Goal: Transaction & Acquisition: Purchase product/service

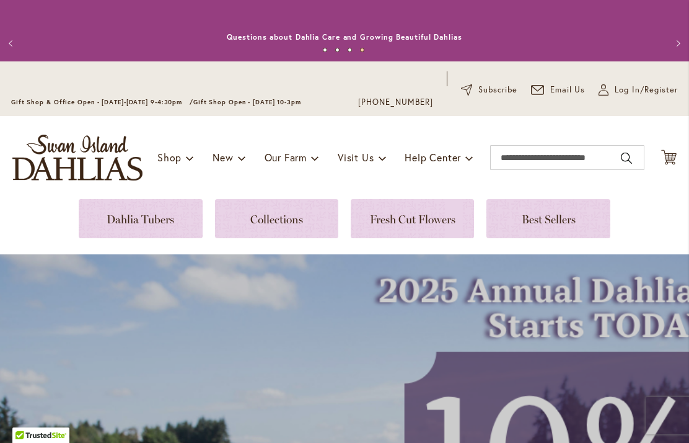
click at [624, 94] on span "Log In/Register" at bounding box center [646, 90] width 63 height 12
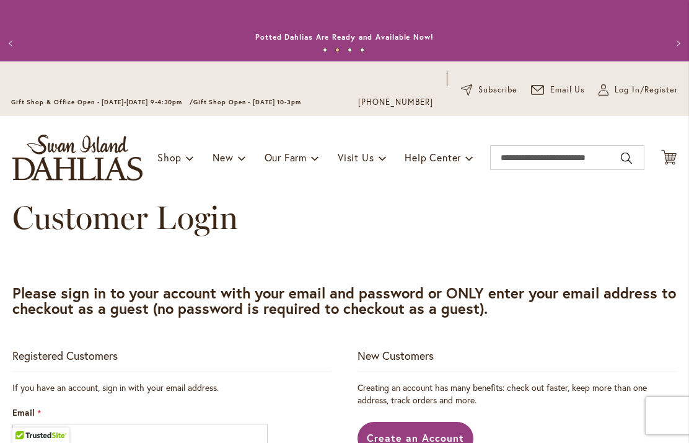
click at [619, 92] on span "Log In/Register" at bounding box center [646, 90] width 63 height 12
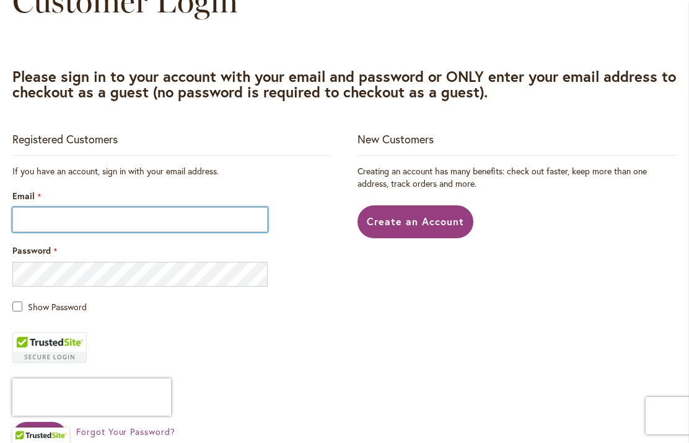
click at [82, 226] on input "Email" at bounding box center [139, 219] width 255 height 25
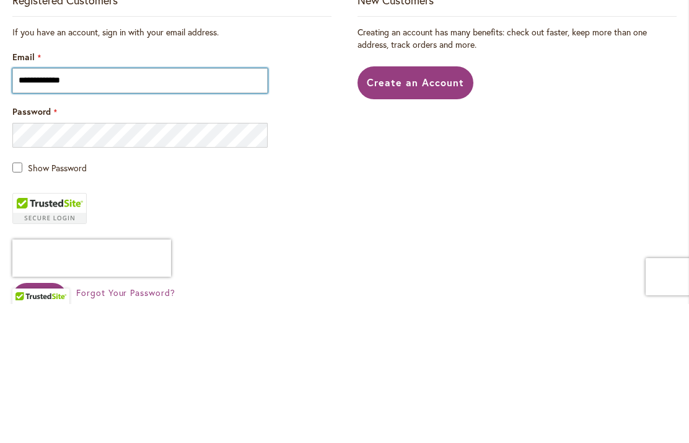
type input "**********"
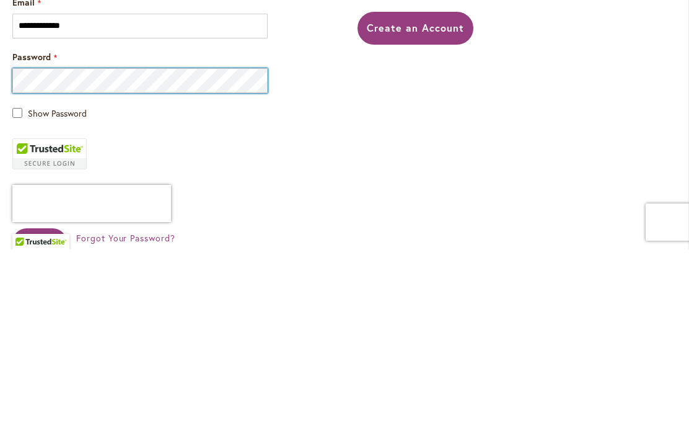
click at [39, 421] on button "Sign In" at bounding box center [39, 435] width 55 height 29
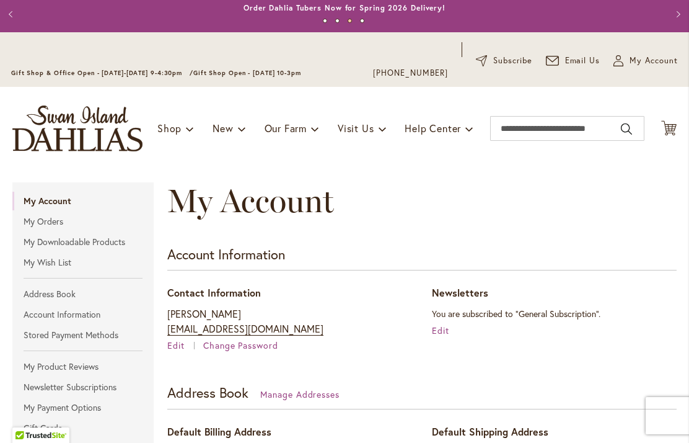
scroll to position [29, 0]
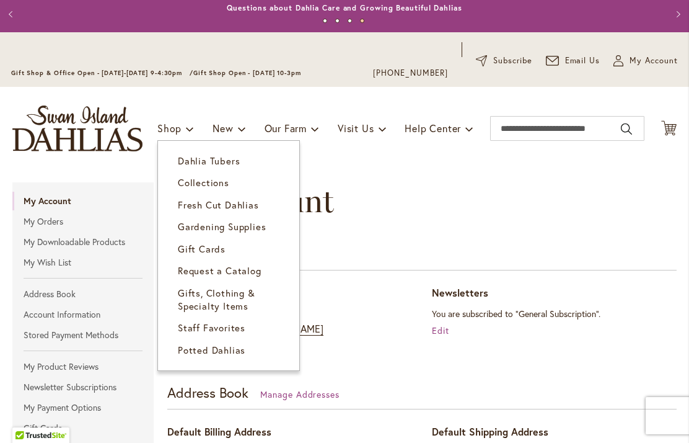
click at [219, 161] on span "Dahlia Tubers" at bounding box center [209, 160] width 62 height 12
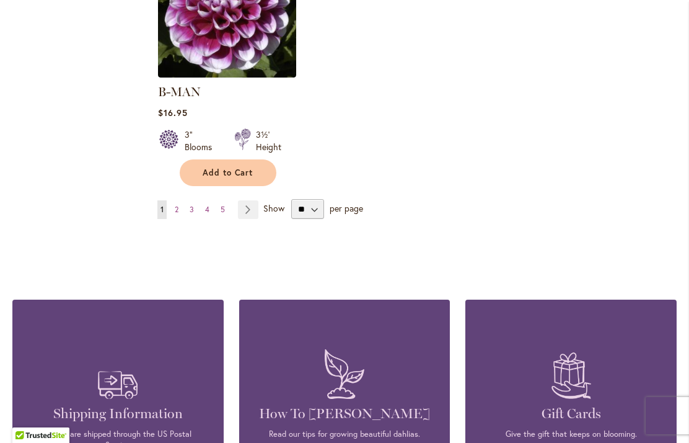
scroll to position [1737, 0]
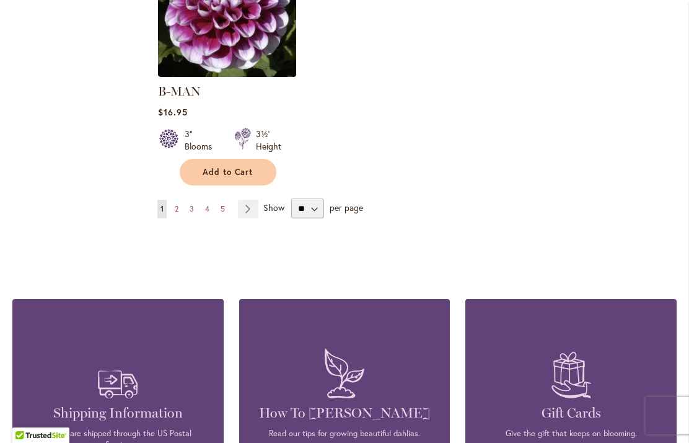
click at [193, 204] on span "3" at bounding box center [192, 208] width 4 height 9
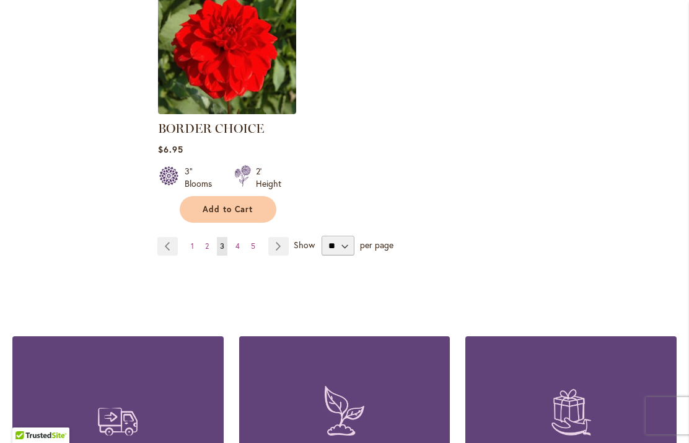
scroll to position [1682, 0]
click at [251, 247] on span "5" at bounding box center [253, 245] width 4 height 9
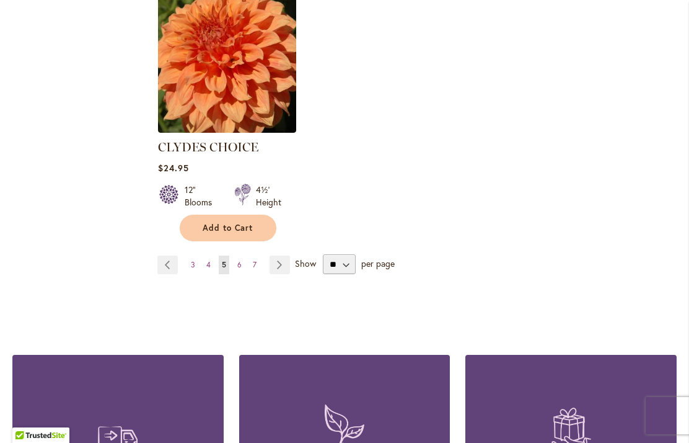
scroll to position [1704, 0]
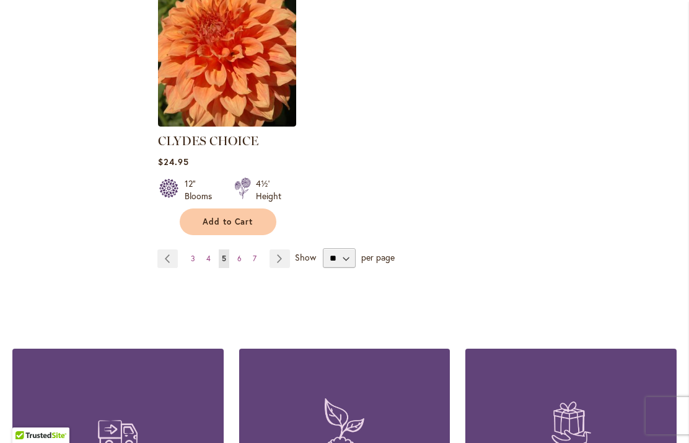
click at [238, 254] on span "6" at bounding box center [239, 258] width 4 height 9
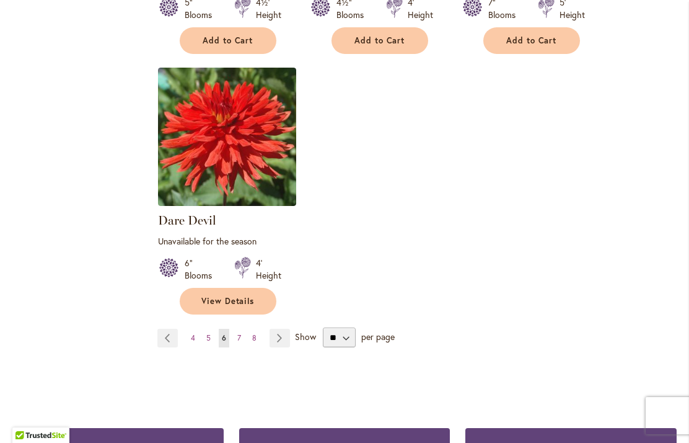
scroll to position [1638, 0]
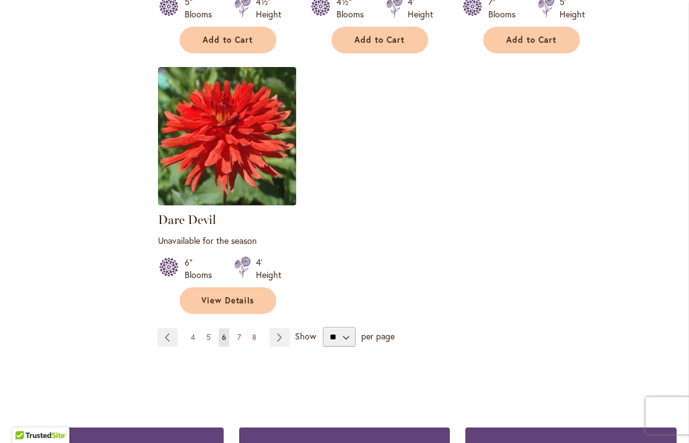
click at [256, 332] on span "8" at bounding box center [254, 336] width 4 height 9
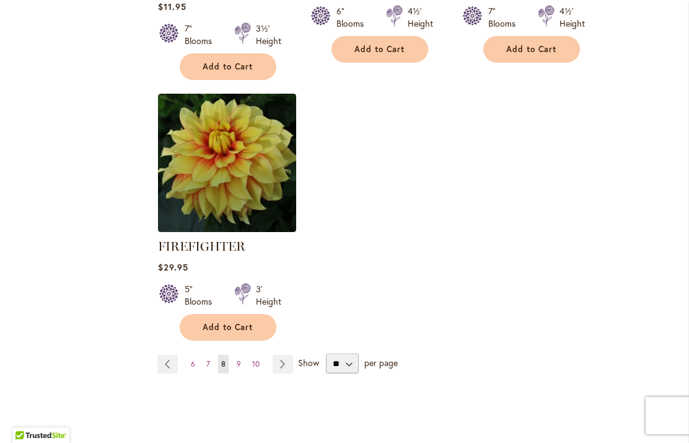
scroll to position [1632, 0]
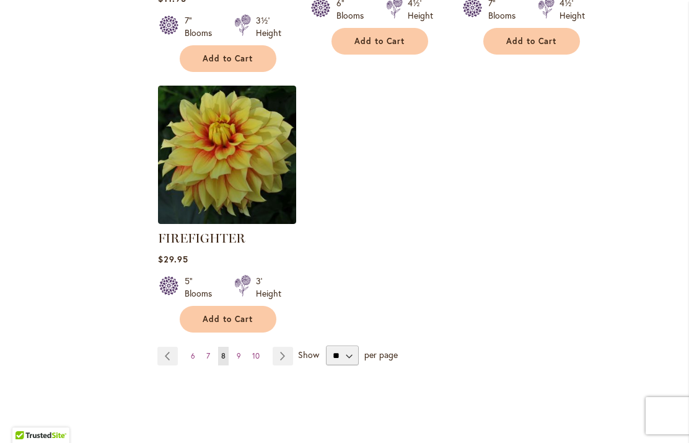
click at [211, 355] on link "Page 7" at bounding box center [208, 355] width 10 height 19
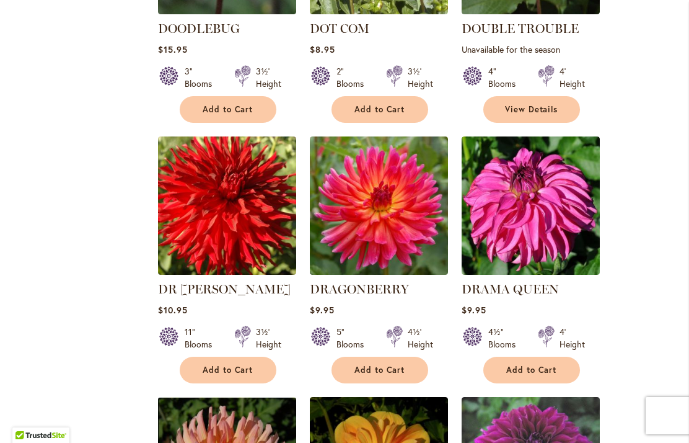
scroll to position [1034, 0]
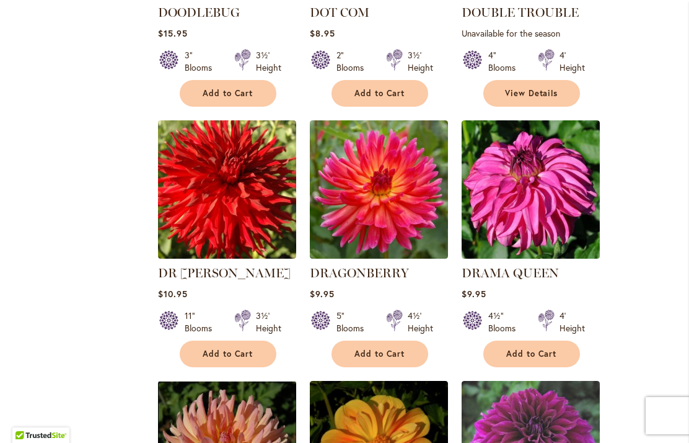
click at [393, 348] on span "Add to Cart" at bounding box center [380, 353] width 51 height 11
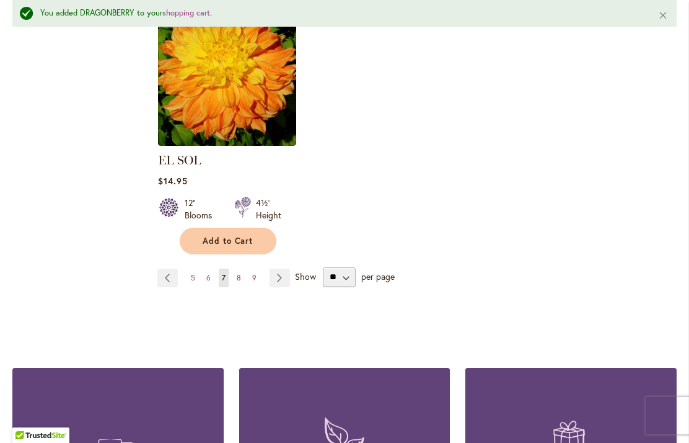
scroll to position [1709, 0]
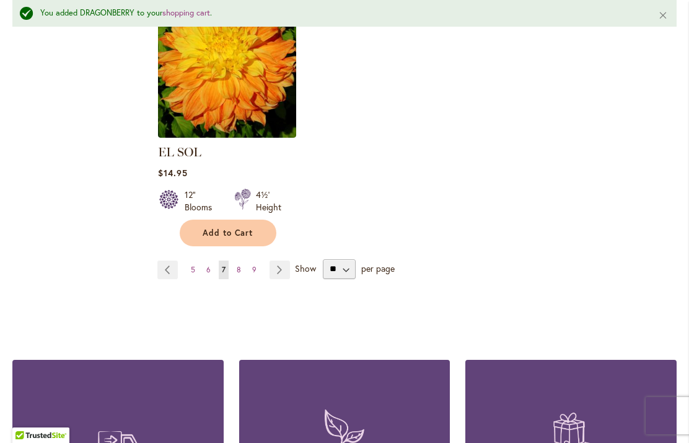
click at [250, 260] on link "Page 9" at bounding box center [254, 269] width 11 height 19
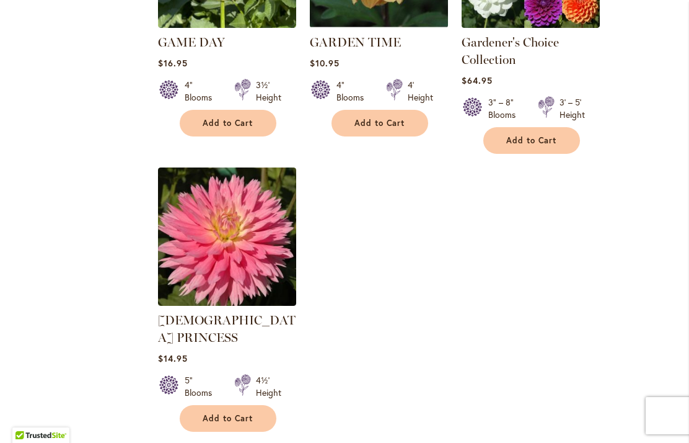
scroll to position [1587, 0]
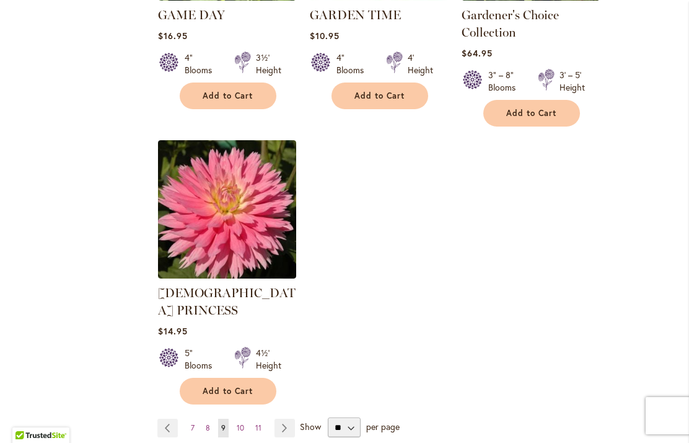
click at [242, 423] on span "10" at bounding box center [240, 427] width 7 height 9
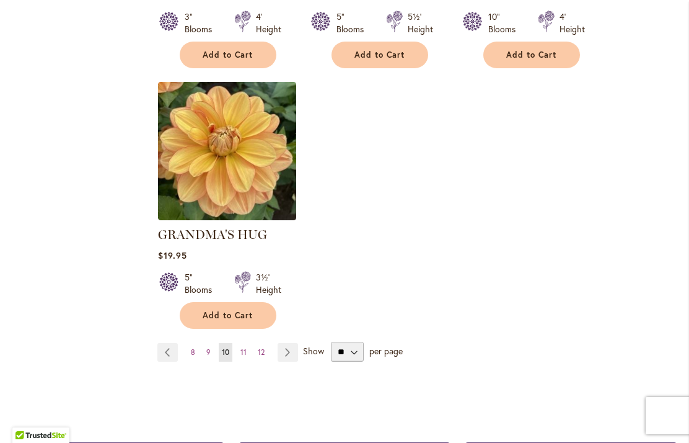
scroll to position [1595, 0]
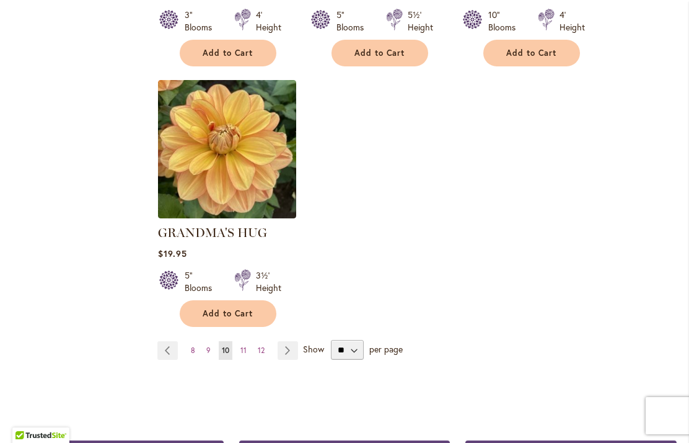
click at [247, 341] on link "Page 11" at bounding box center [243, 350] width 12 height 19
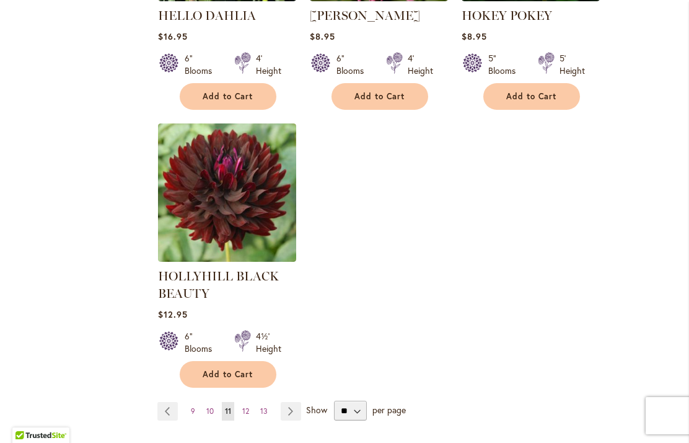
scroll to position [1587, 0]
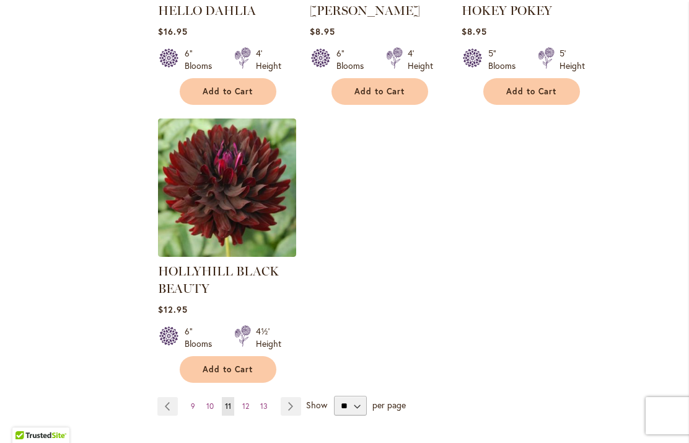
click at [229, 373] on span "Add to Cart" at bounding box center [228, 369] width 51 height 11
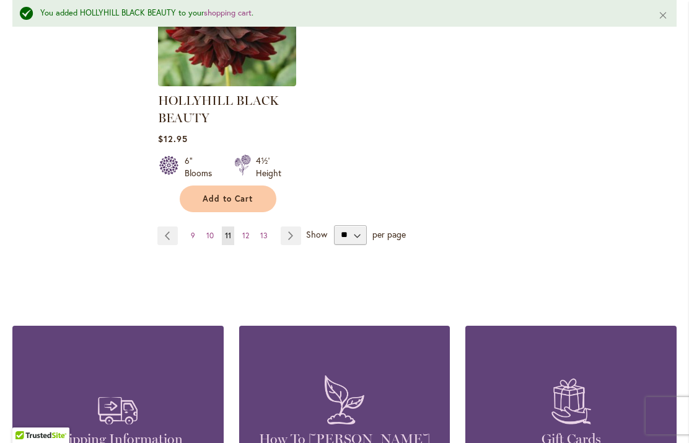
scroll to position [1797, 0]
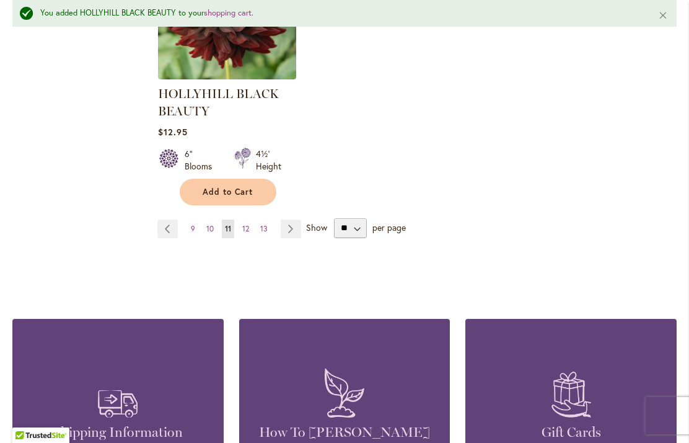
click at [263, 226] on span "13" at bounding box center [263, 228] width 7 height 9
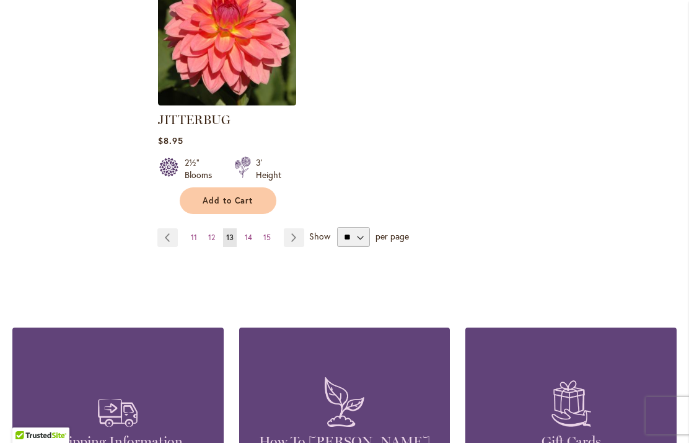
scroll to position [1739, 0]
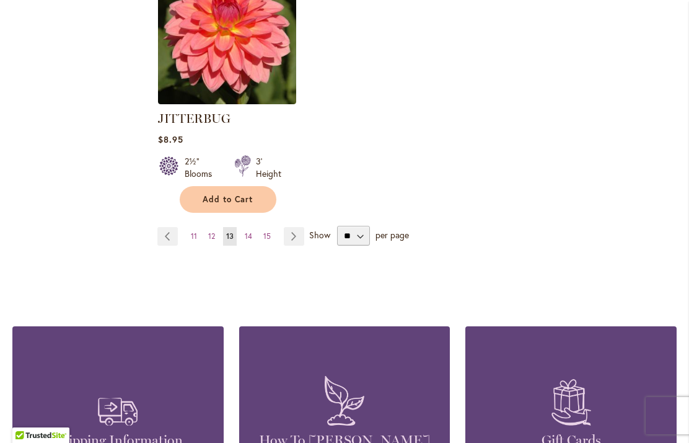
click at [245, 231] on span "14" at bounding box center [248, 235] width 7 height 9
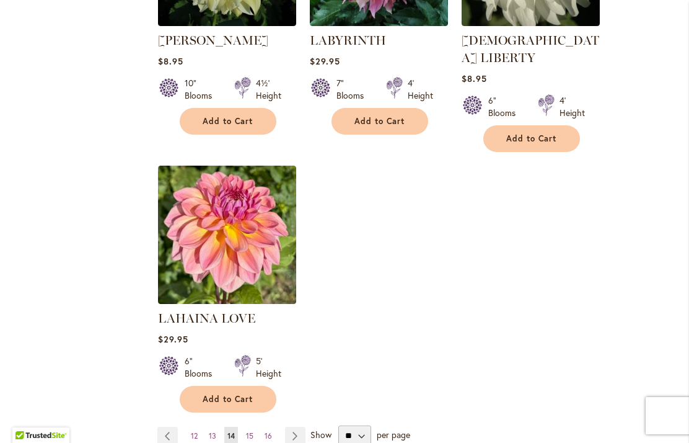
scroll to position [1511, 0]
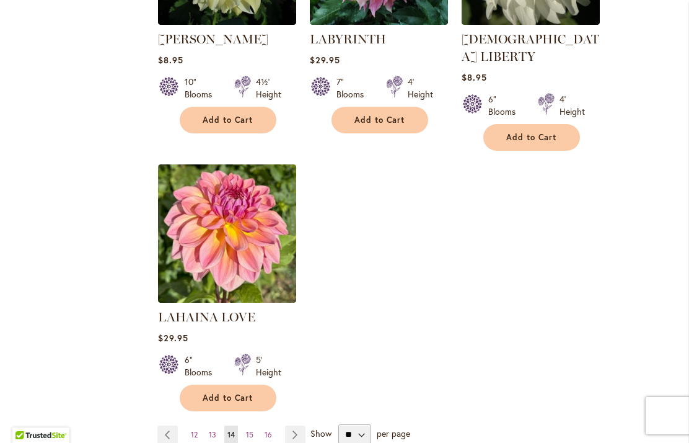
click at [252, 430] on span "15" at bounding box center [249, 434] width 7 height 9
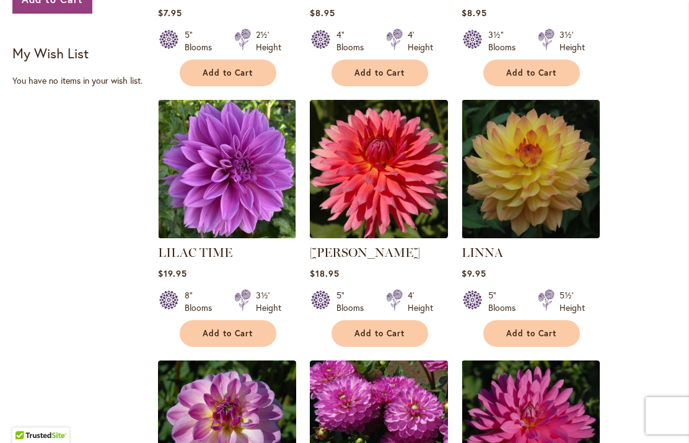
scroll to position [798, 0]
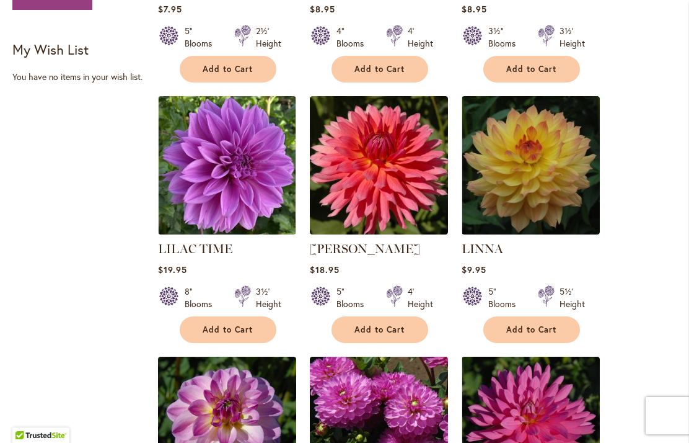
click at [387, 324] on span "Add to Cart" at bounding box center [380, 329] width 51 height 11
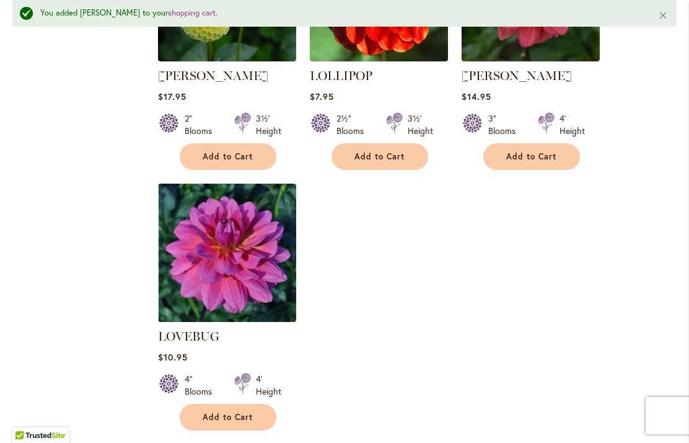
scroll to position [1551, 0]
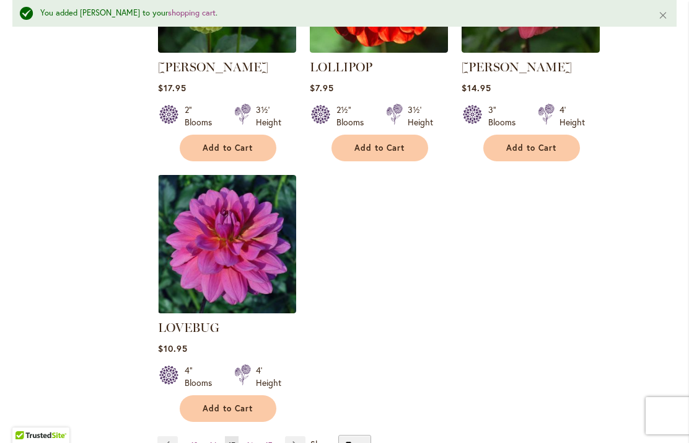
click at [253, 440] on span "16" at bounding box center [250, 444] width 7 height 9
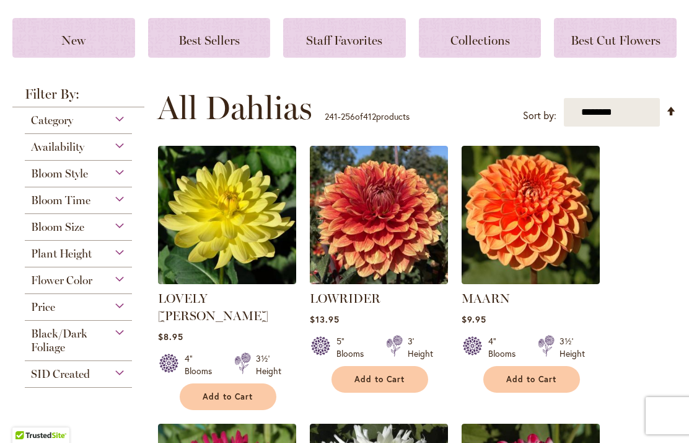
scroll to position [230, 0]
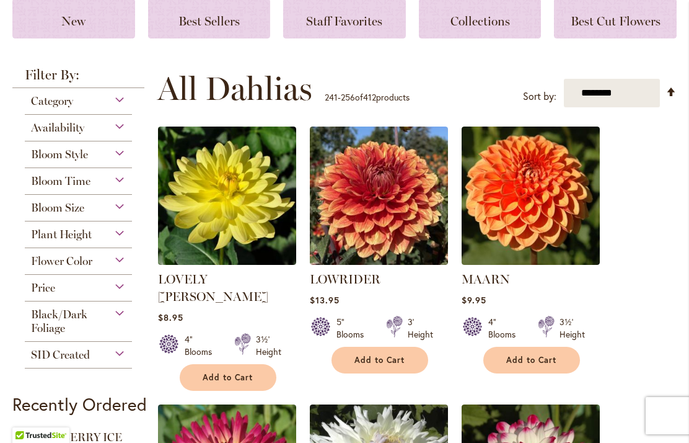
click at [234, 372] on span "Add to Cart" at bounding box center [228, 377] width 51 height 11
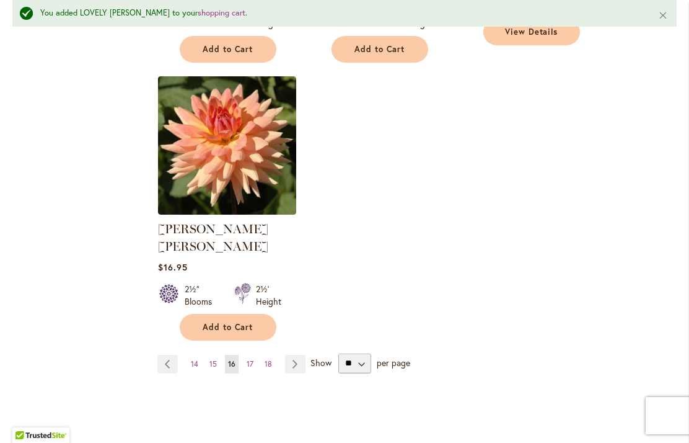
scroll to position [1662, 0]
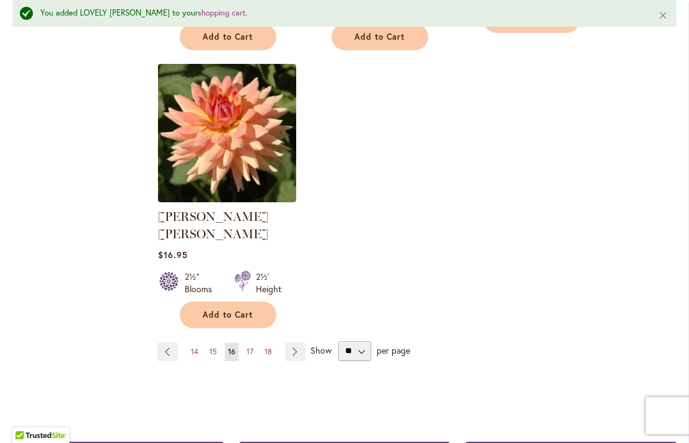
click at [253, 346] on span "17" at bounding box center [250, 350] width 7 height 9
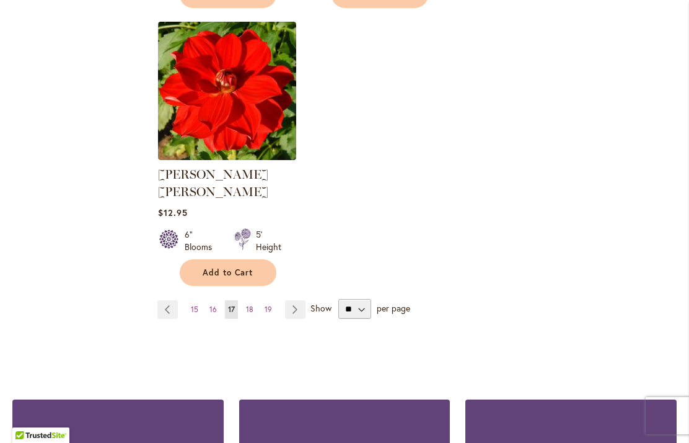
scroll to position [1655, 0]
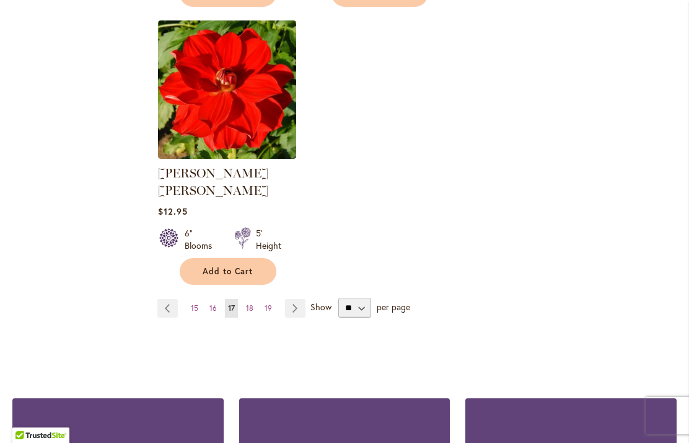
click at [251, 303] on span "18" at bounding box center [249, 307] width 7 height 9
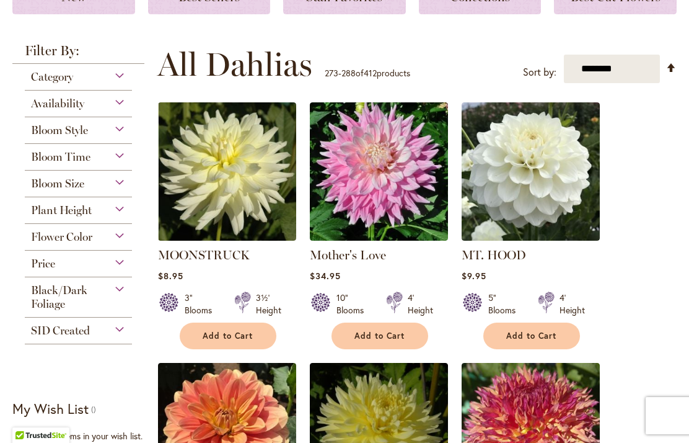
scroll to position [254, 0]
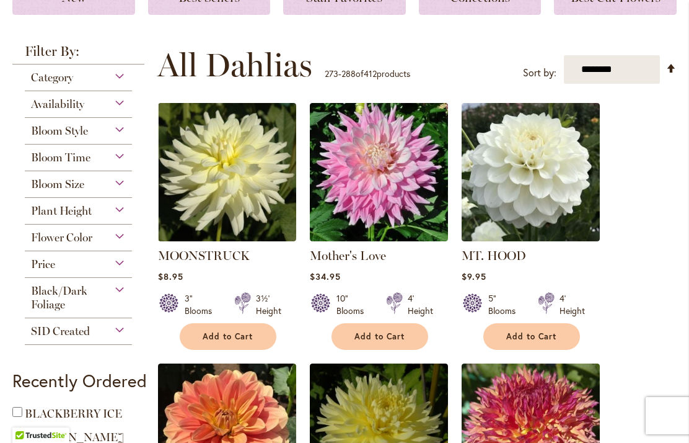
click at [538, 340] on span "Add to Cart" at bounding box center [531, 336] width 51 height 11
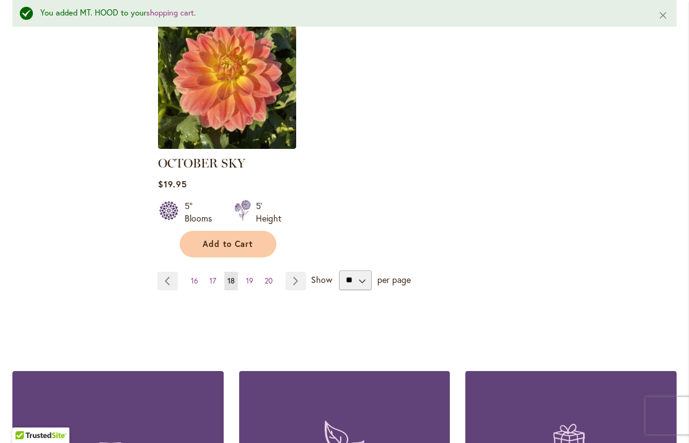
scroll to position [1709, 0]
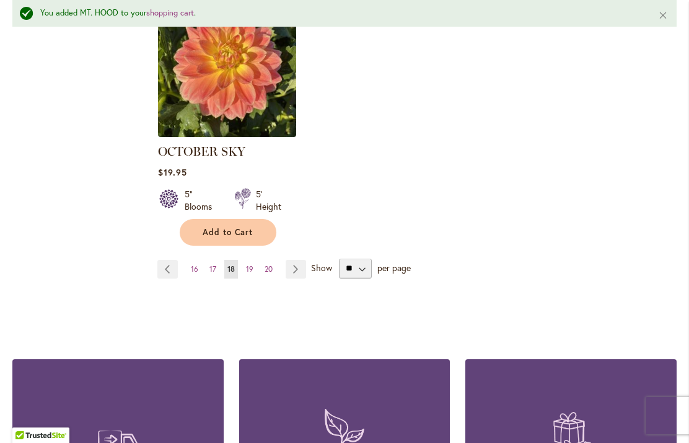
click at [271, 264] on span "20" at bounding box center [269, 268] width 8 height 9
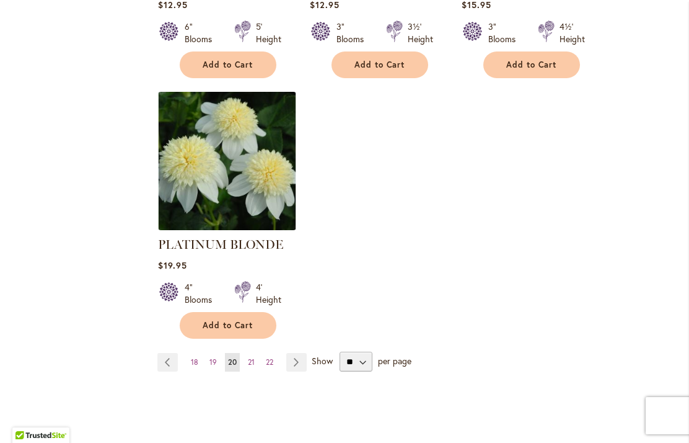
scroll to position [1665, 0]
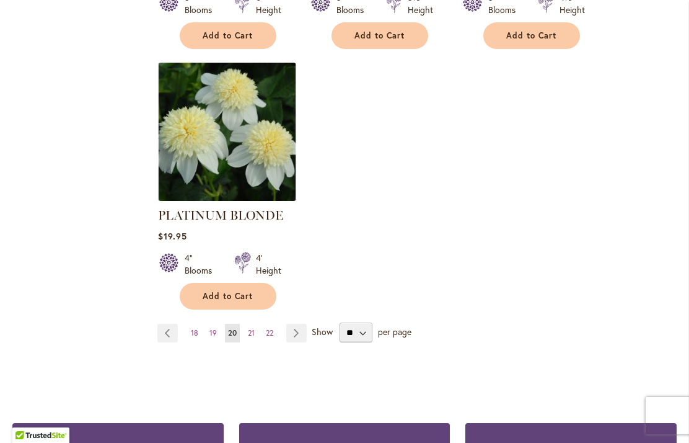
click at [210, 324] on link "Page 19" at bounding box center [213, 333] width 14 height 19
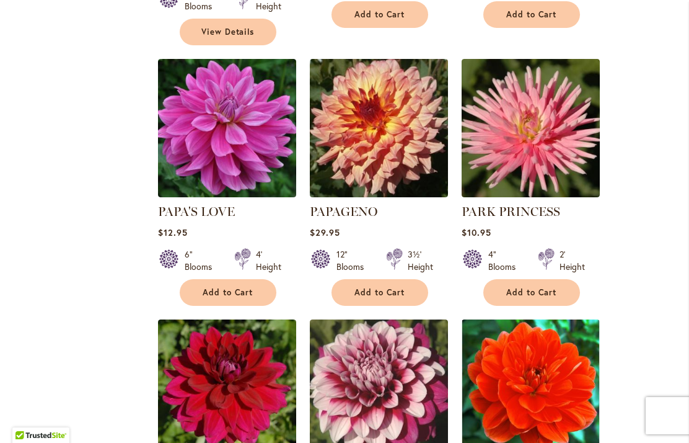
scroll to position [1096, 0]
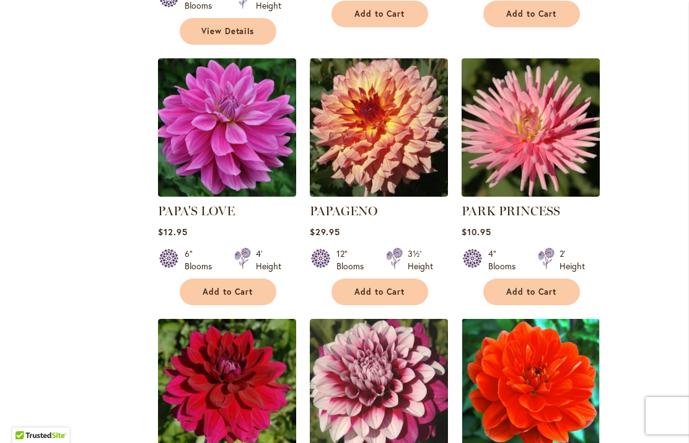
click at [240, 286] on span "Add to Cart" at bounding box center [228, 291] width 51 height 11
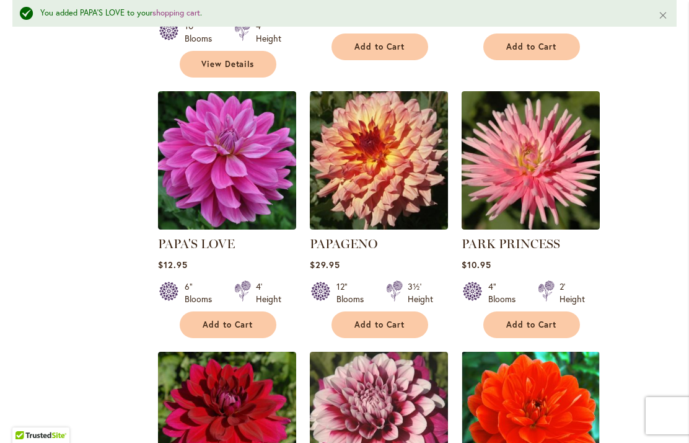
click at [645, 331] on ol "OH HONEY! Rating: 95% 5 Reviews $11.95 4" Blooms 4½' Height Add to Cart" at bounding box center [416, 84] width 519 height 1584
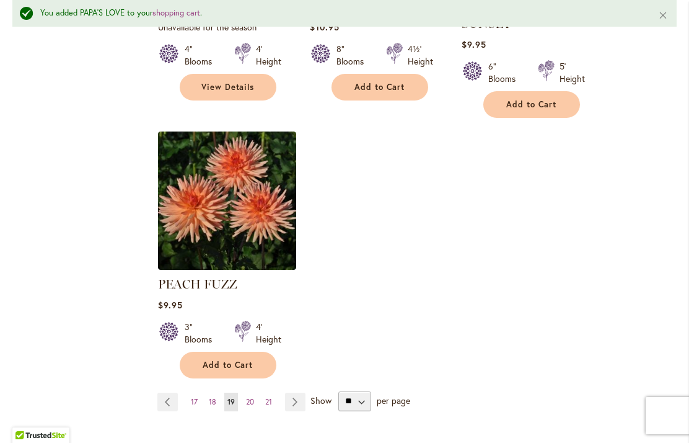
scroll to position [1594, 0]
click at [252, 397] on span "20" at bounding box center [250, 401] width 8 height 9
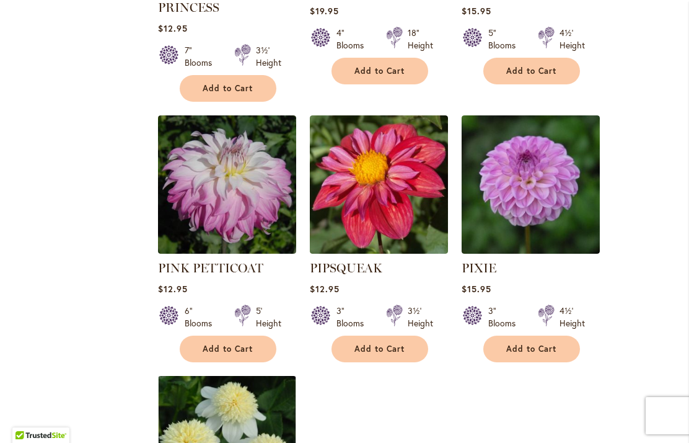
scroll to position [1353, 0]
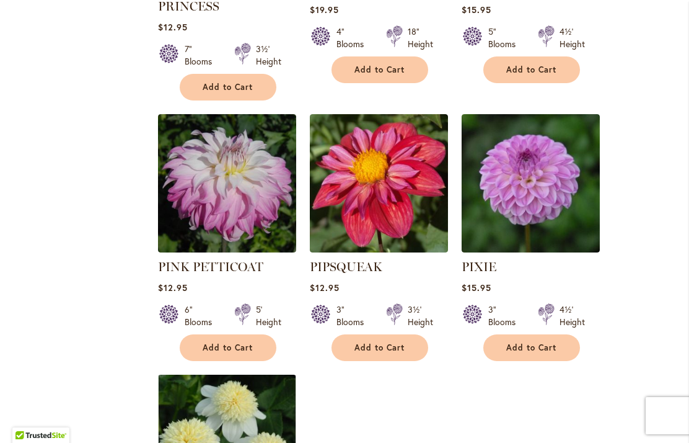
click at [385, 342] on span "Add to Cart" at bounding box center [380, 347] width 51 height 11
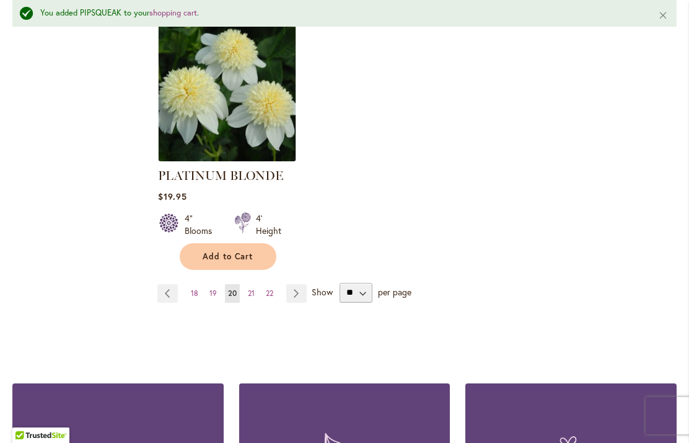
scroll to position [1739, 0]
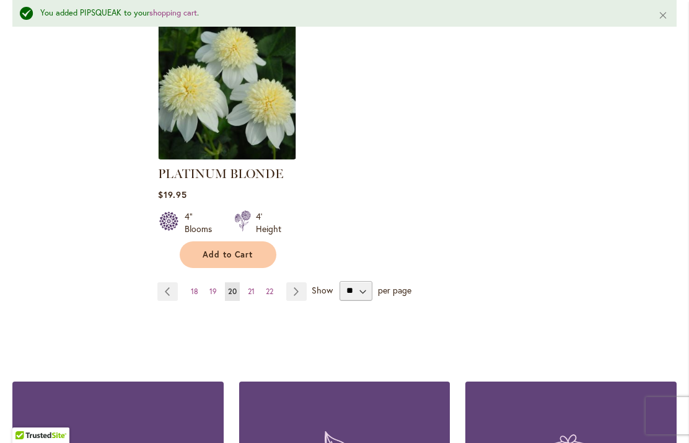
click at [270, 286] on span "22" at bounding box center [269, 290] width 7 height 9
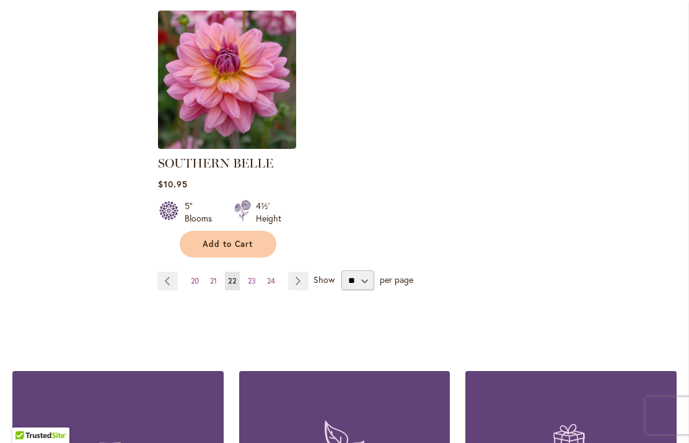
scroll to position [1675, 0]
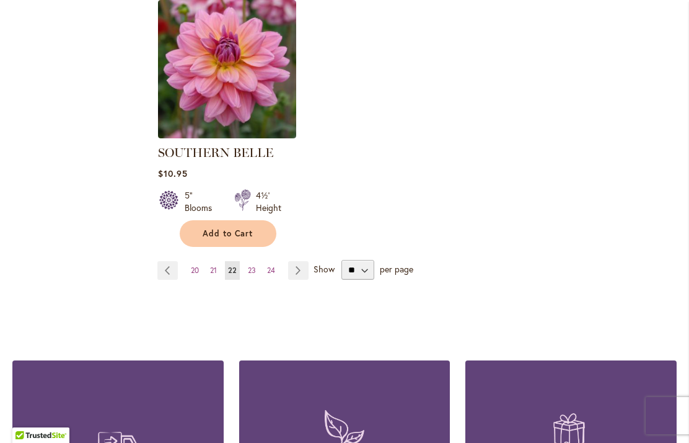
click at [275, 265] on span "24" at bounding box center [271, 269] width 8 height 9
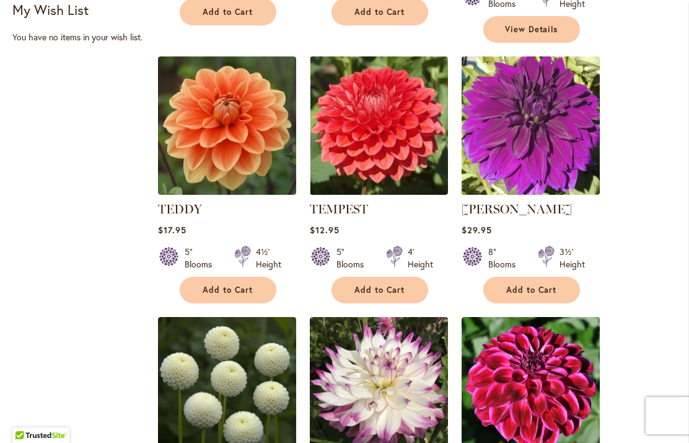
scroll to position [837, 0]
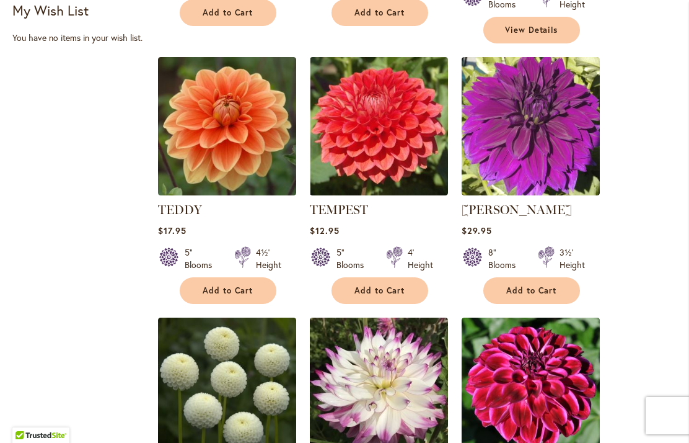
click at [540, 285] on span "Add to Cart" at bounding box center [531, 290] width 51 height 11
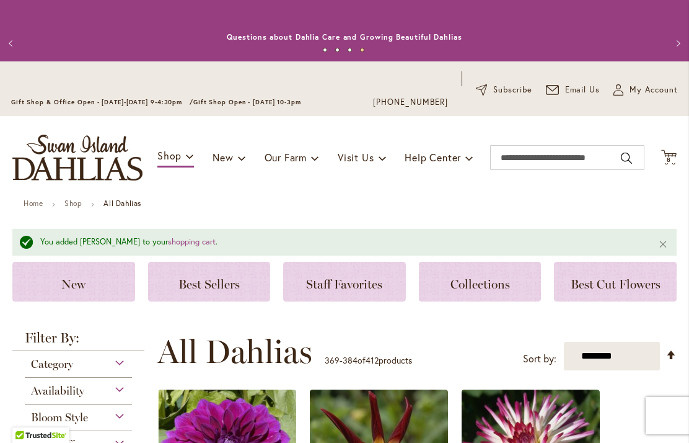
scroll to position [0, 0]
click at [670, 160] on span "8" at bounding box center [669, 160] width 4 height 8
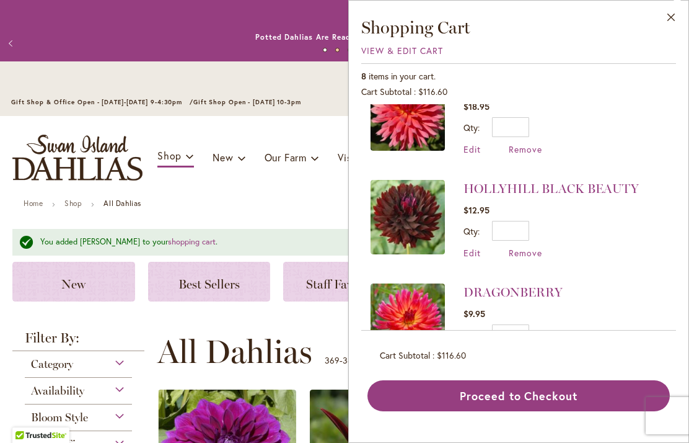
scroll to position [554, 0]
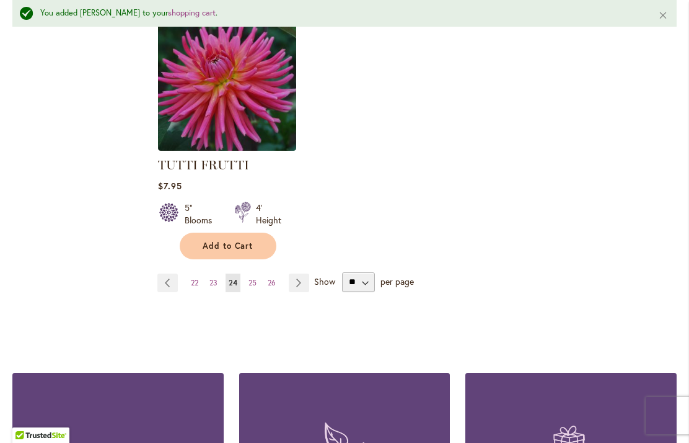
scroll to position [1704, 0]
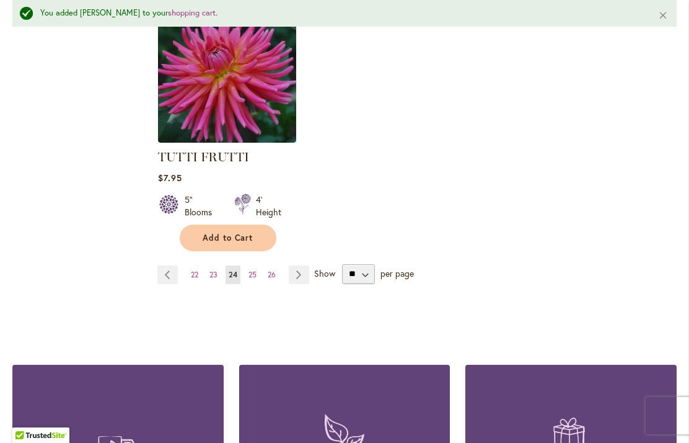
click at [170, 265] on link "Page Previous" at bounding box center [167, 274] width 20 height 19
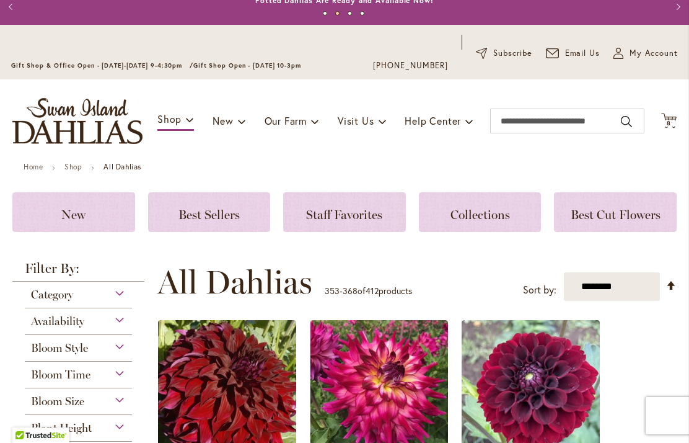
scroll to position [37, 0]
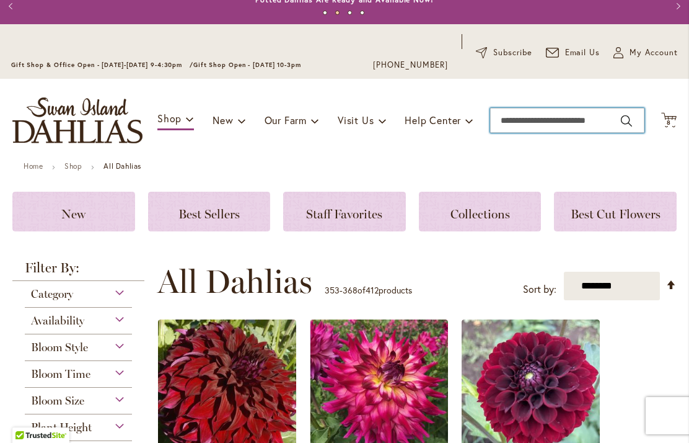
click at [535, 119] on input "Search" at bounding box center [567, 120] width 154 height 25
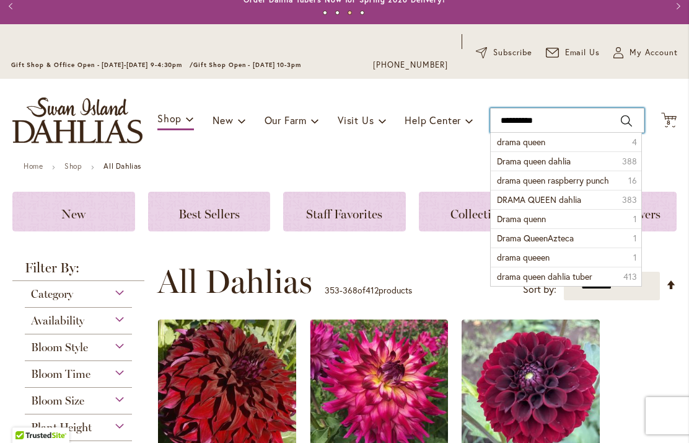
type input "**********"
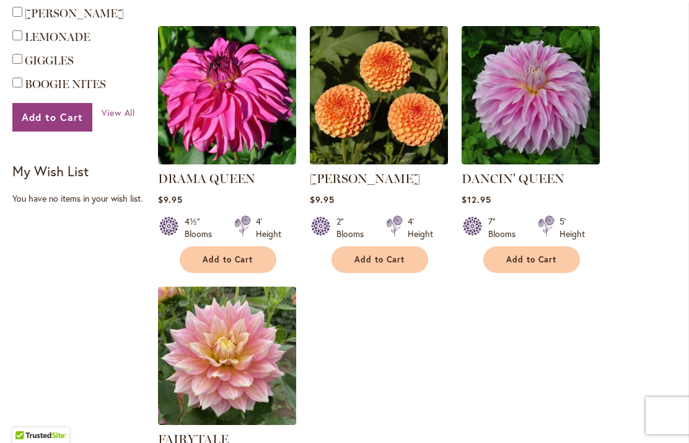
scroll to position [407, 0]
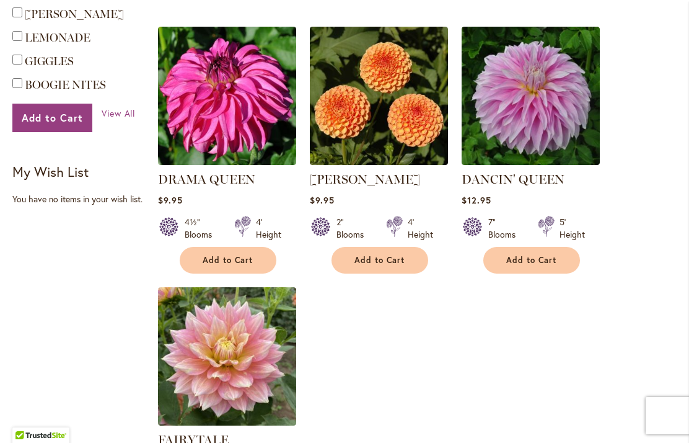
click at [238, 265] on span "Add to Cart" at bounding box center [228, 260] width 51 height 11
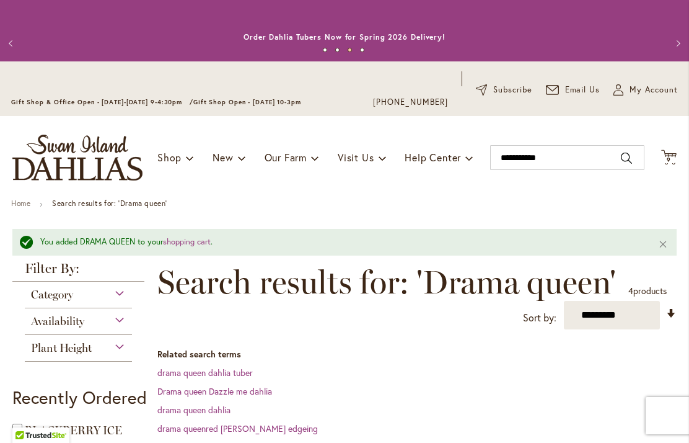
scroll to position [0, 0]
click at [674, 159] on span "9 9 items" at bounding box center [669, 160] width 12 height 6
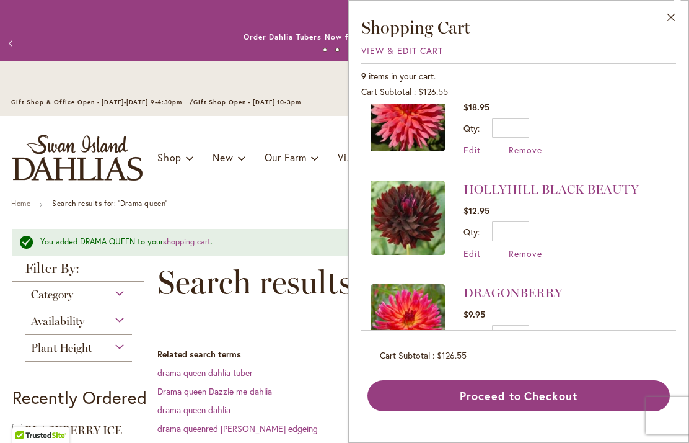
scroll to position [657, 0]
click at [524, 351] on span "Remove" at bounding box center [525, 357] width 33 height 12
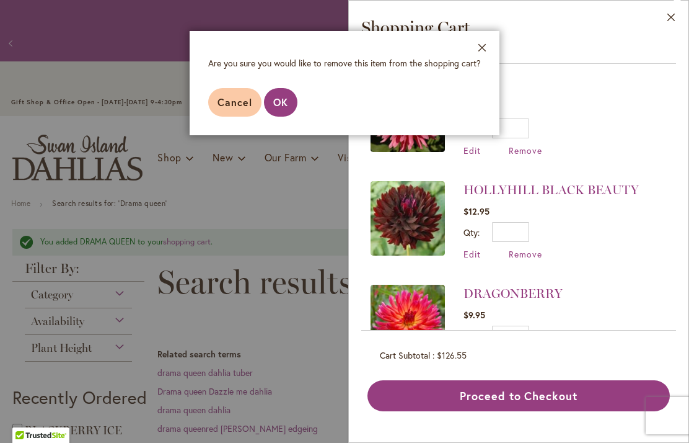
click at [283, 99] on span "OK" at bounding box center [280, 101] width 15 height 13
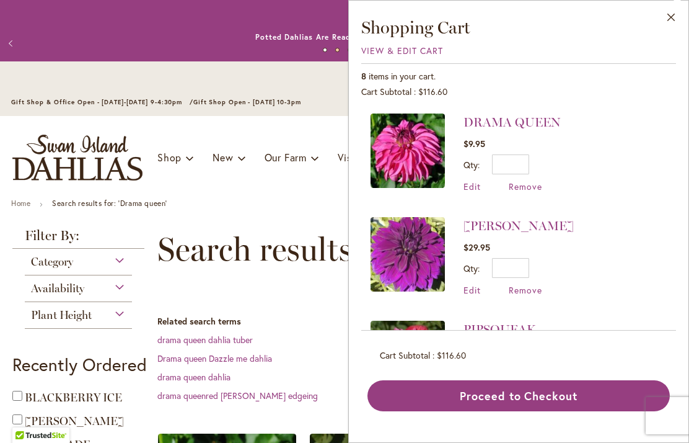
click at [249, 208] on ul "Home Search results for: 'Drama queen'" at bounding box center [344, 204] width 667 height 11
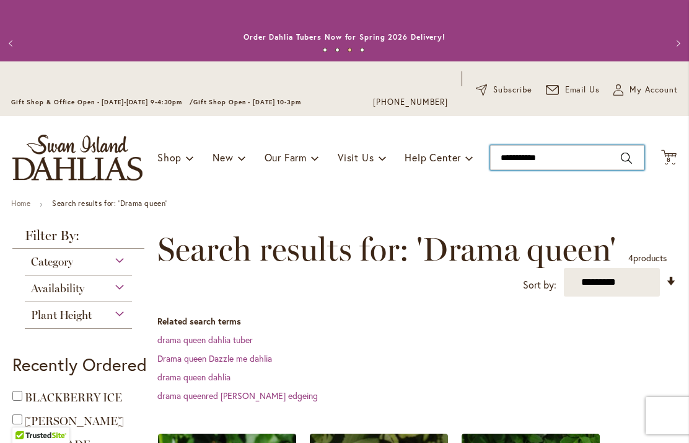
click at [534, 159] on input "**********" at bounding box center [567, 157] width 154 height 25
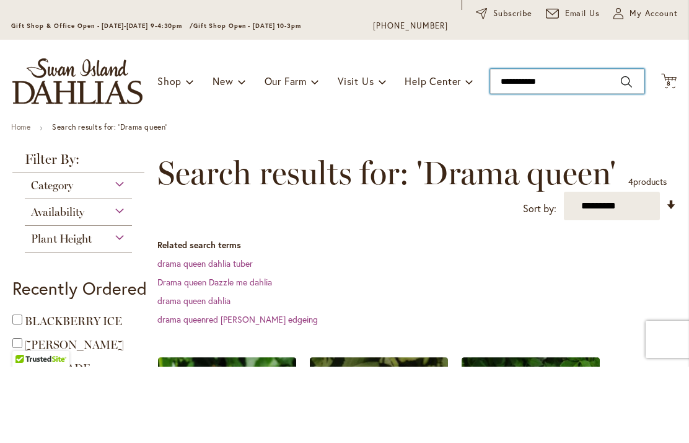
click at [567, 145] on input "**********" at bounding box center [567, 157] width 154 height 25
type input "*"
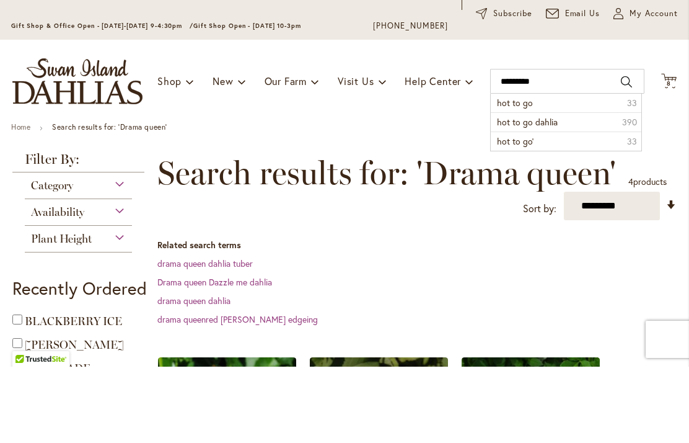
click at [552, 192] on span "hot to go dahlia" at bounding box center [527, 198] width 61 height 12
type input "**********"
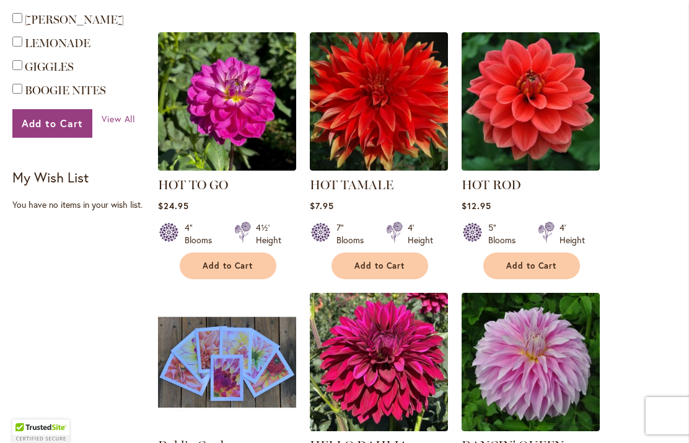
scroll to position [400, 0]
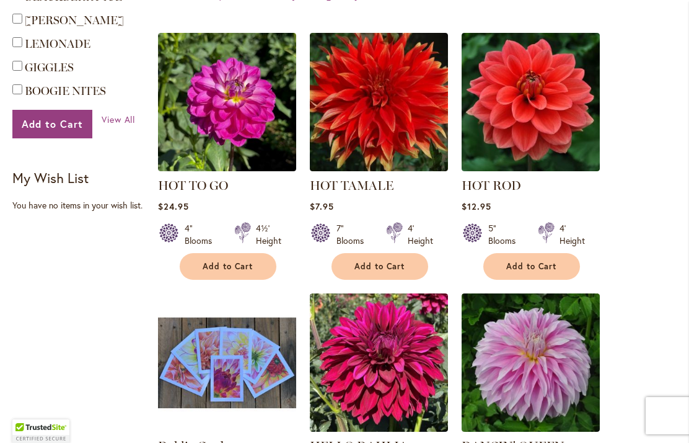
click at [245, 269] on span "Add to Cart" at bounding box center [228, 266] width 51 height 11
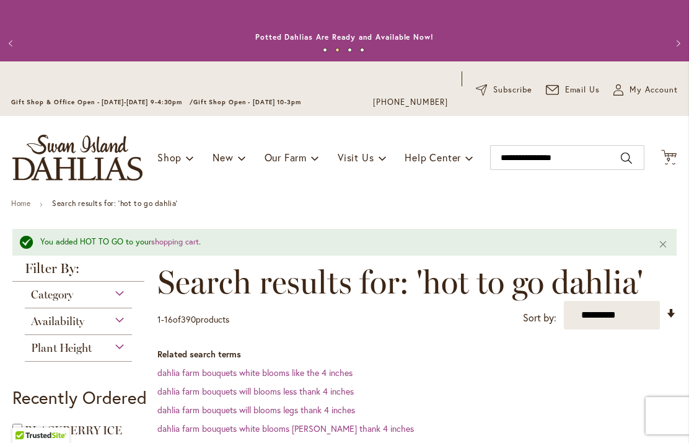
scroll to position [0, 0]
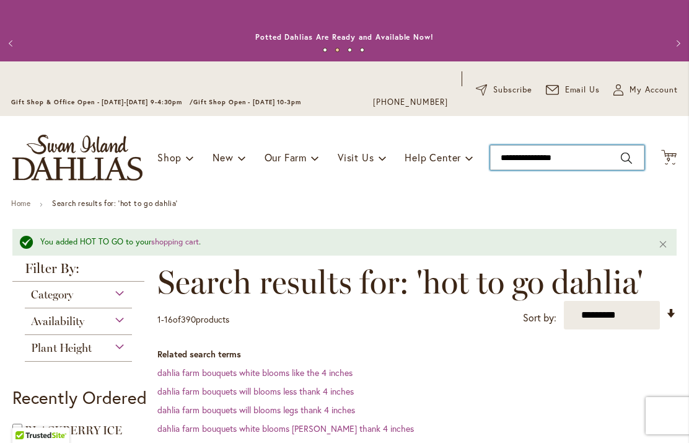
click at [584, 162] on input "**********" at bounding box center [567, 157] width 154 height 25
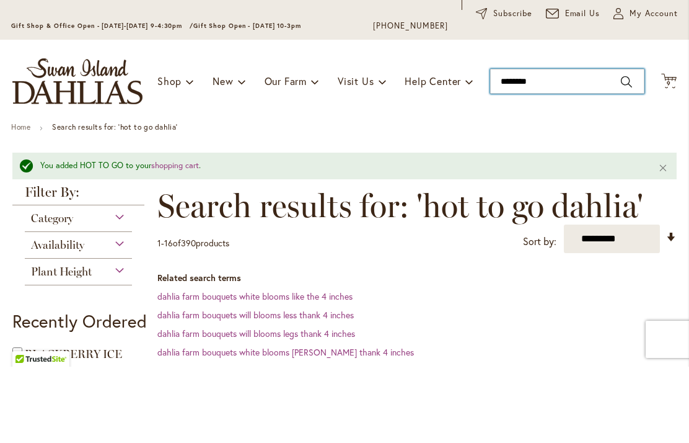
type input "******"
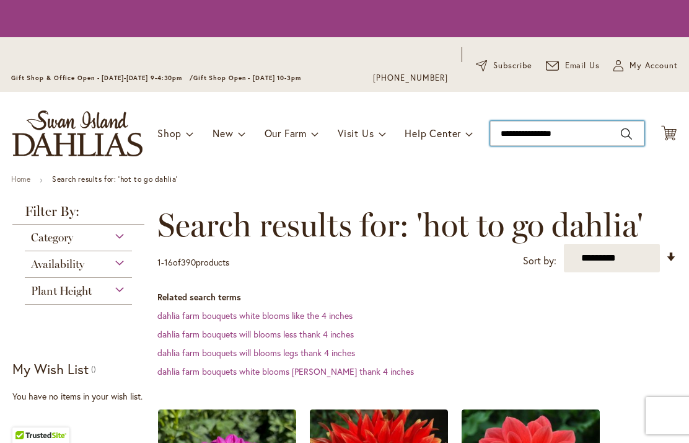
click at [588, 134] on input "**********" at bounding box center [567, 133] width 154 height 25
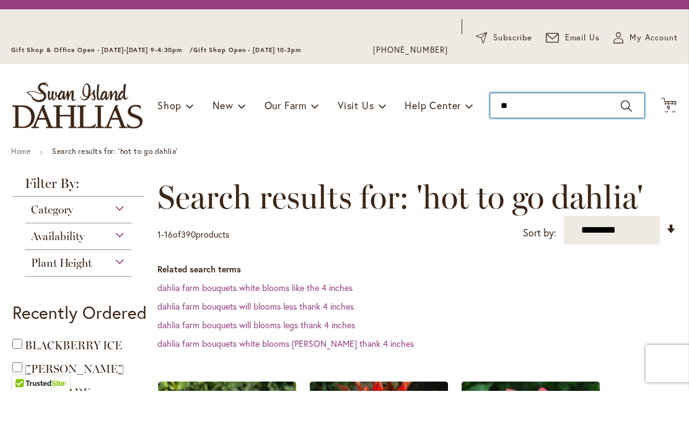
type input "*"
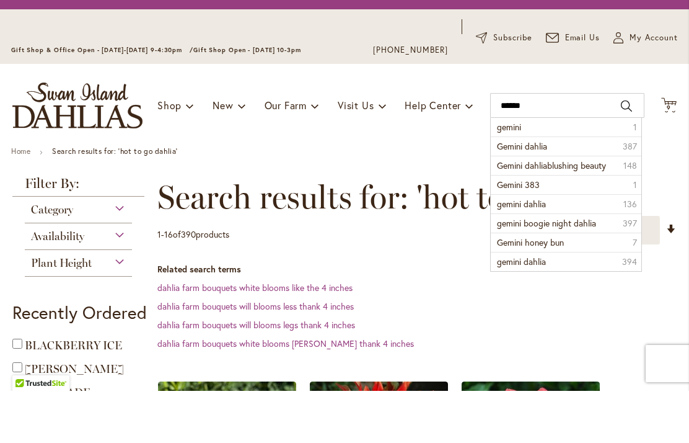
click at [547, 192] on span "Gemini dahlia" at bounding box center [522, 198] width 50 height 12
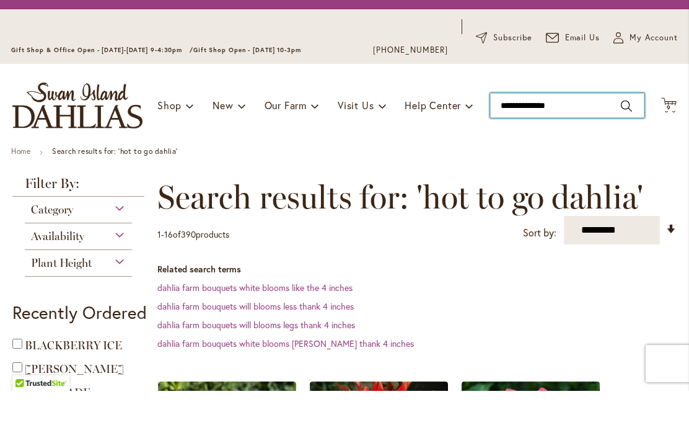
type input "**********"
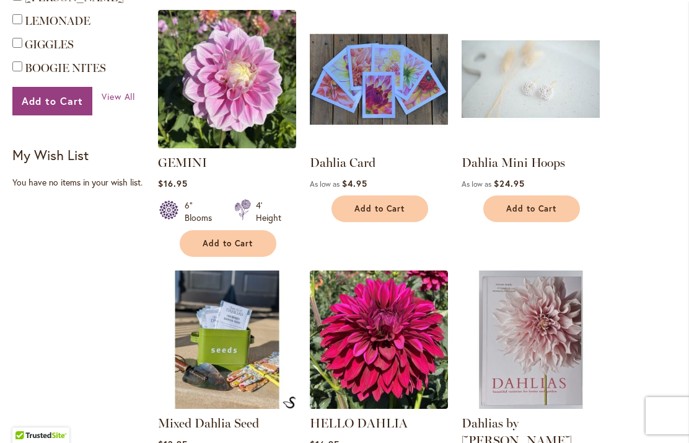
scroll to position [428, 0]
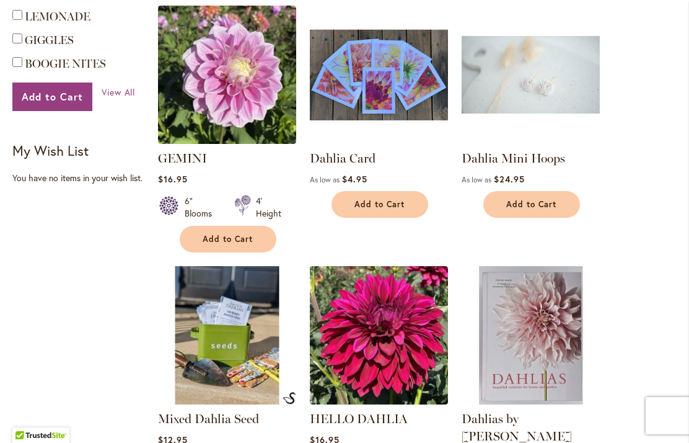
click at [241, 244] on button "Add to Cart" at bounding box center [228, 239] width 97 height 27
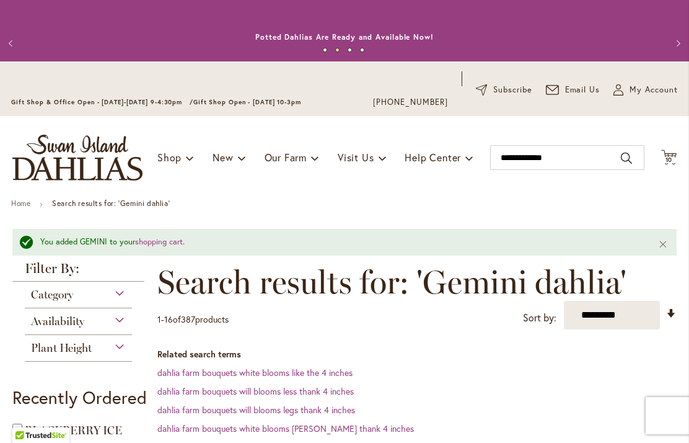
scroll to position [0, 0]
click at [671, 164] on icon "Cart .cls-1 { fill: #231f20; }" at bounding box center [668, 156] width 15 height 15
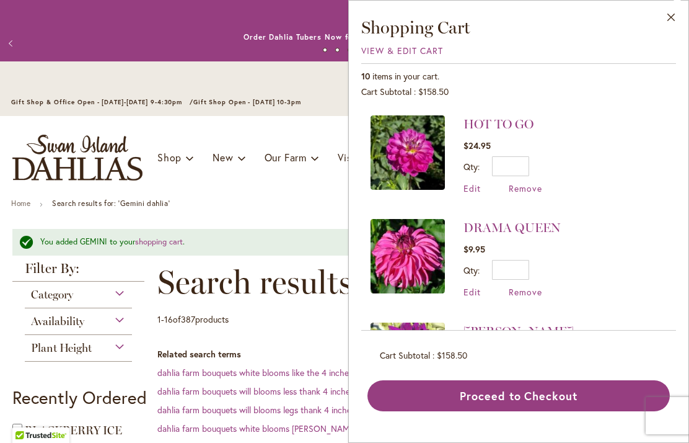
scroll to position [108, 0]
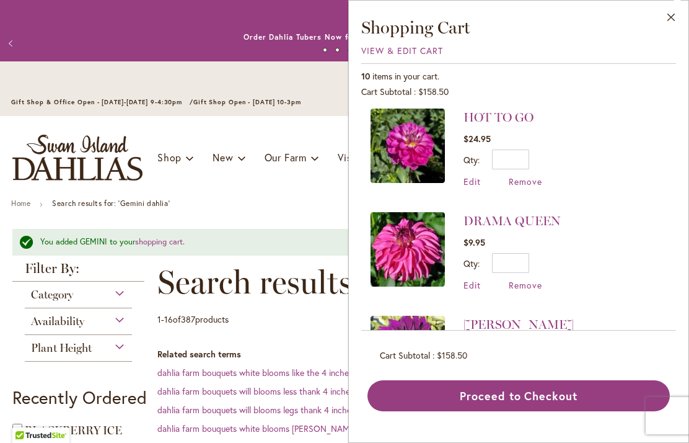
click at [530, 286] on span "Remove" at bounding box center [525, 285] width 33 height 12
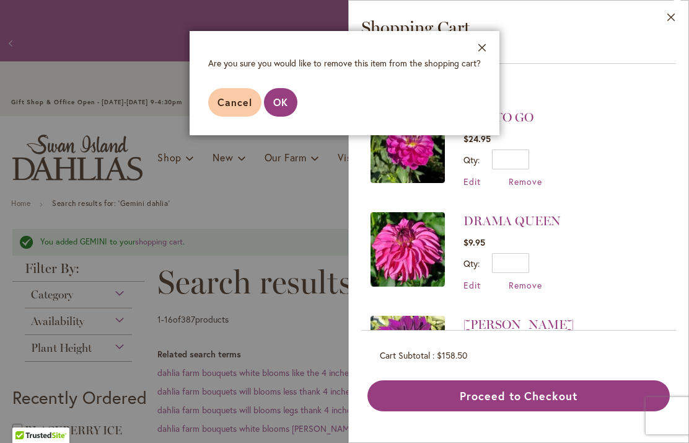
click at [284, 103] on span "OK" at bounding box center [280, 101] width 15 height 13
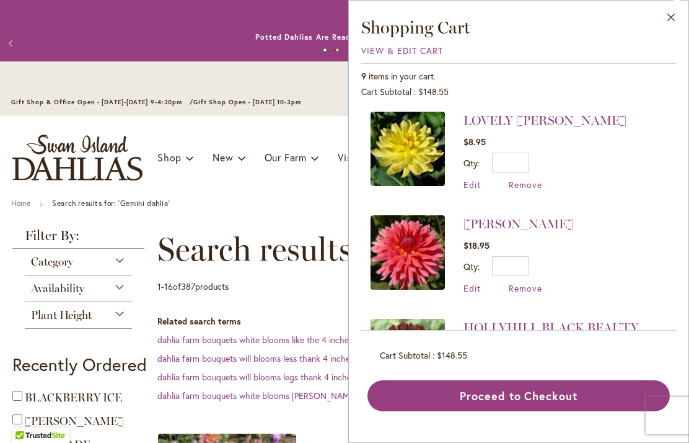
scroll to position [624, 0]
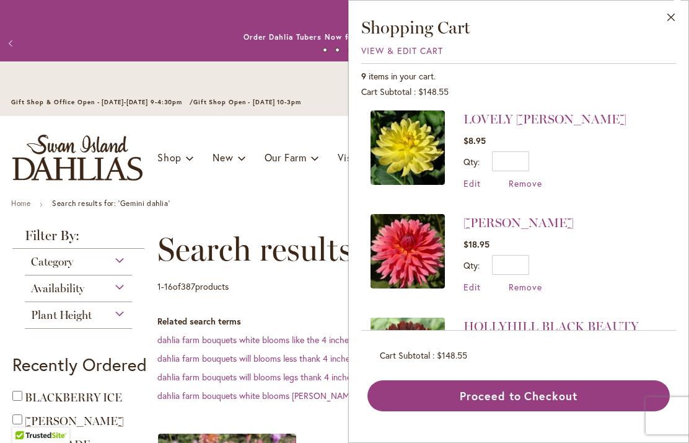
click at [529, 286] on span "Remove" at bounding box center [525, 287] width 33 height 12
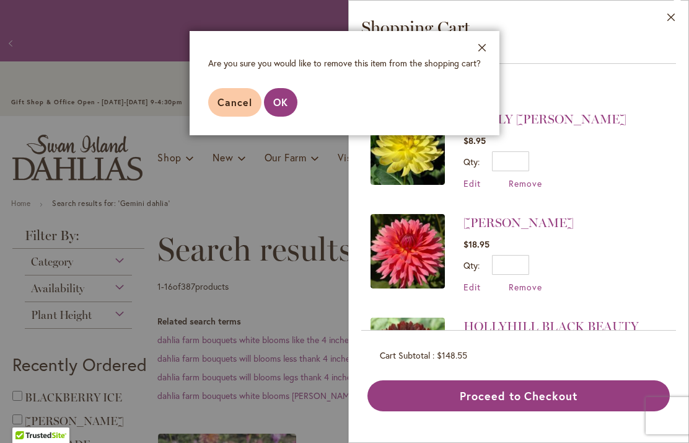
click at [281, 99] on span "OK" at bounding box center [280, 101] width 15 height 13
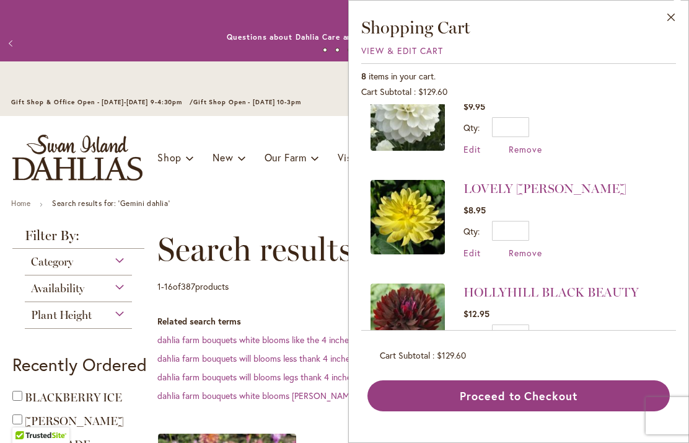
scroll to position [554, 0]
click at [439, 361] on span "$129.60" at bounding box center [451, 355] width 29 height 12
click at [413, 49] on span "View & Edit Cart" at bounding box center [402, 51] width 82 height 12
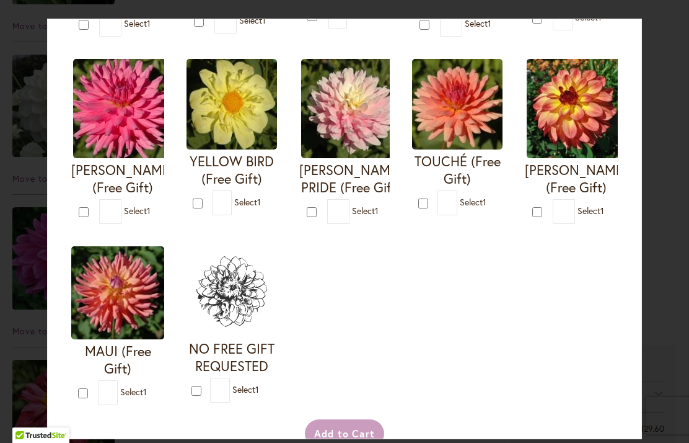
scroll to position [478, 0]
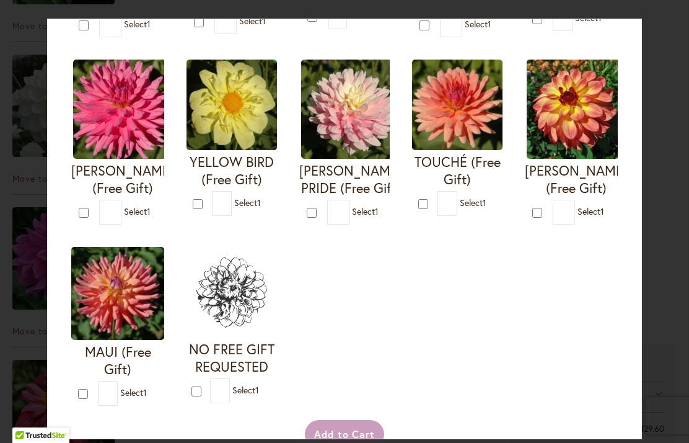
type input "*"
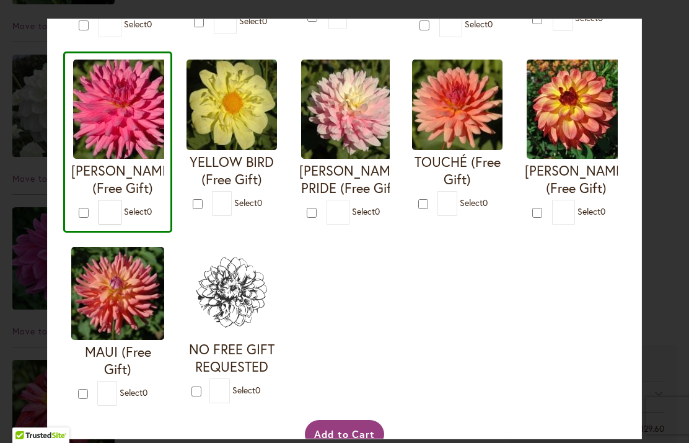
click at [350, 433] on div "Add to Cart I'M A HOTTIE (Free Gift) *" at bounding box center [345, 40] width 564 height 827
click at [351, 436] on button "Add to Cart" at bounding box center [345, 434] width 80 height 29
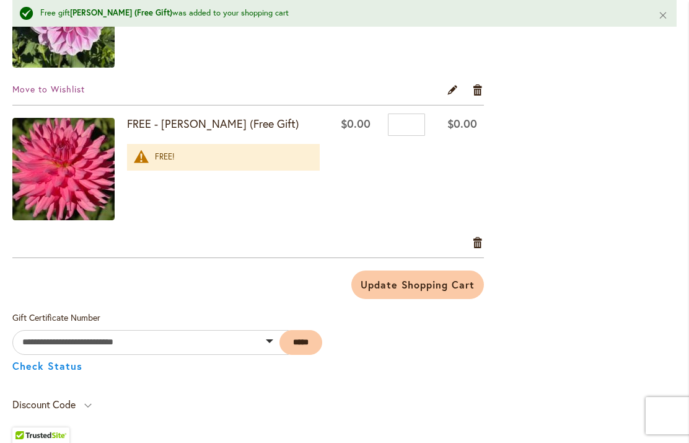
scroll to position [1447, 0]
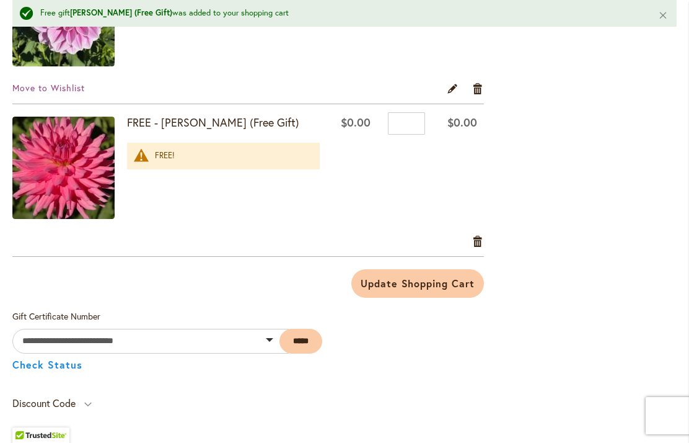
click at [418, 284] on span "Update Shopping Cart" at bounding box center [418, 282] width 114 height 13
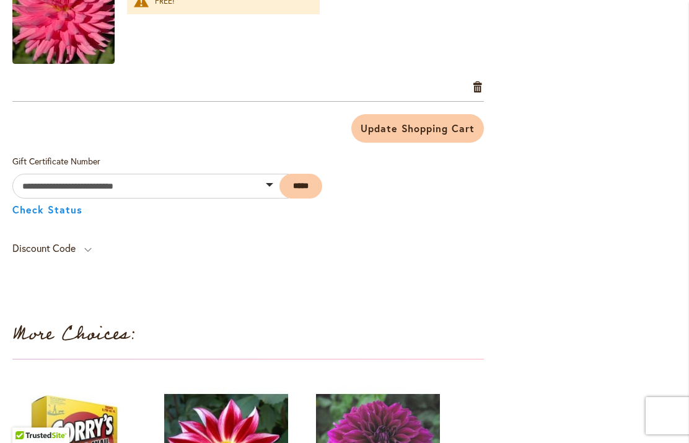
scroll to position [1573, 0]
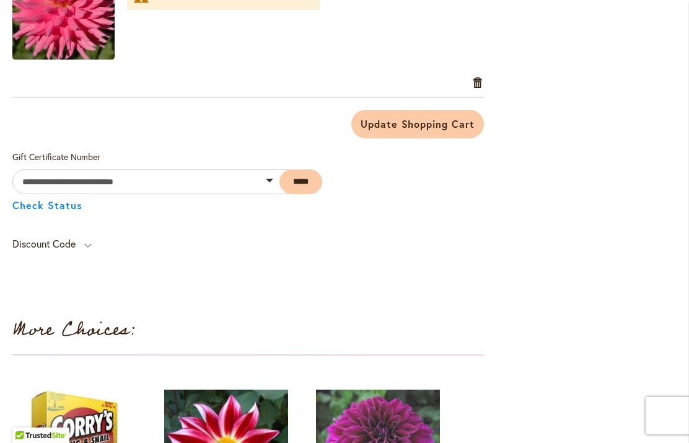
click at [86, 249] on div "Discount Code" at bounding box center [51, 247] width 79 height 24
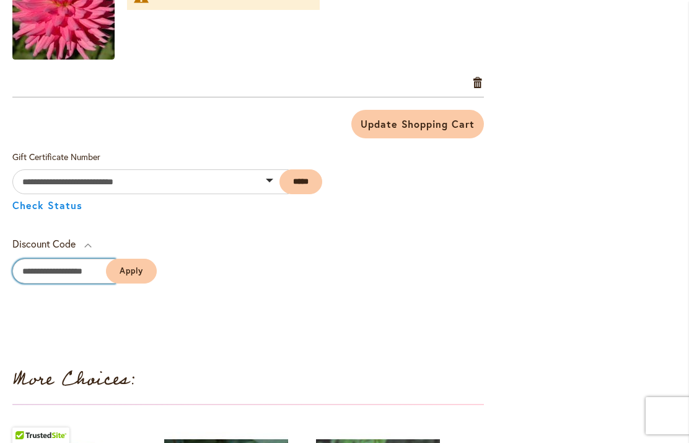
click at [52, 276] on input "Enter discount code" at bounding box center [63, 270] width 103 height 25
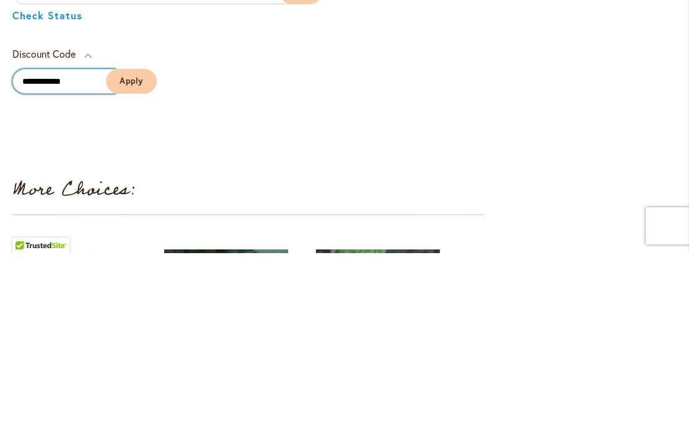
type input "**********"
click at [133, 258] on button "Apply" at bounding box center [131, 270] width 51 height 25
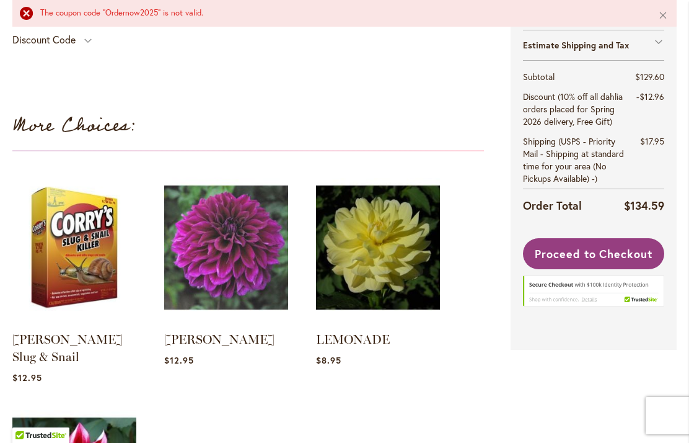
scroll to position [1811, 0]
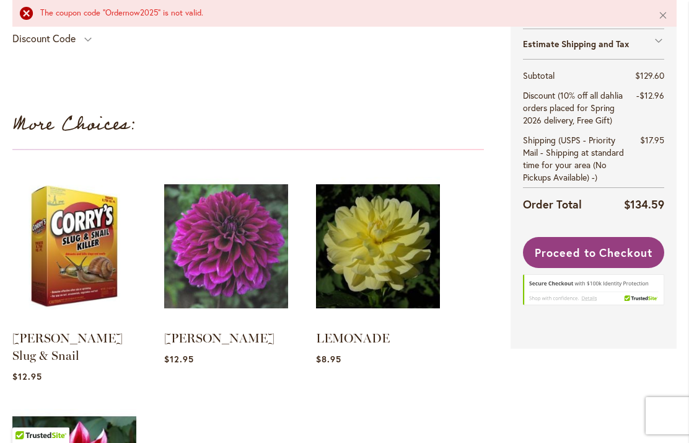
click at [602, 260] on span "Proceed to Checkout" at bounding box center [594, 252] width 118 height 15
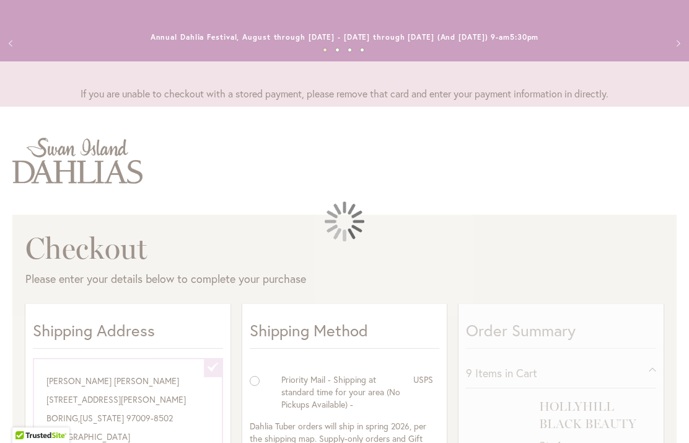
select select "**********"
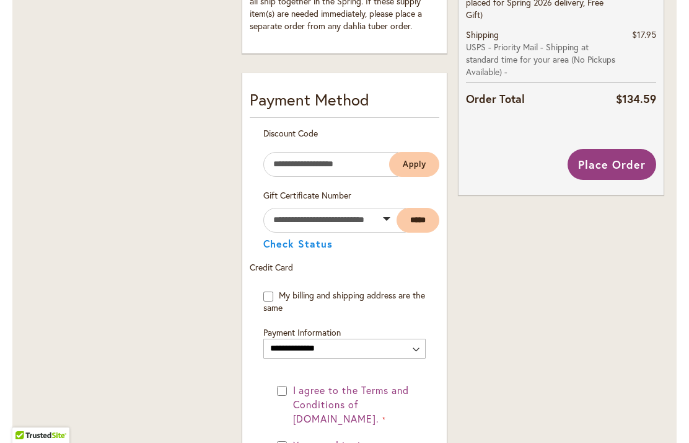
scroll to position [701, 0]
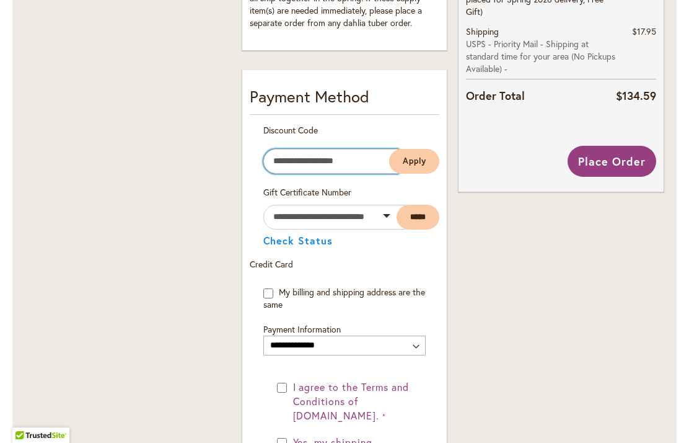
click at [352, 160] on input "Enter discount code" at bounding box center [330, 161] width 135 height 25
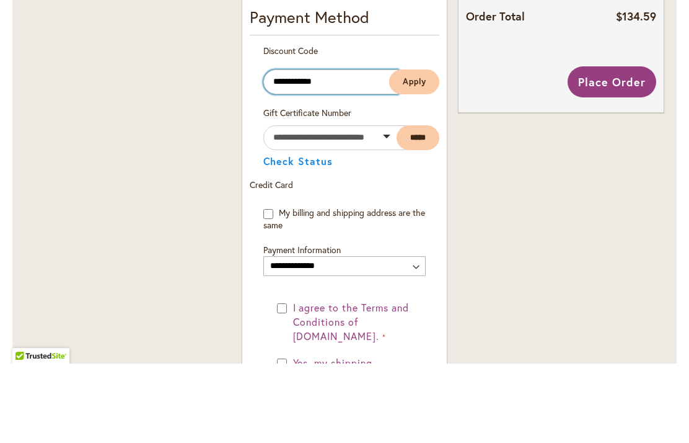
type input "**********"
click at [410, 156] on span "Apply" at bounding box center [415, 161] width 24 height 11
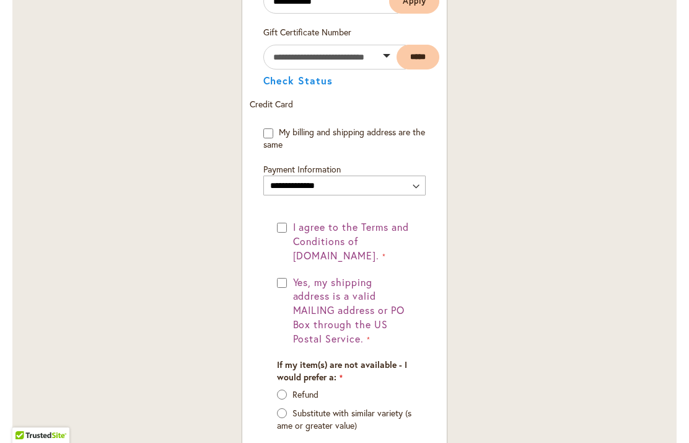
scroll to position [906, 0]
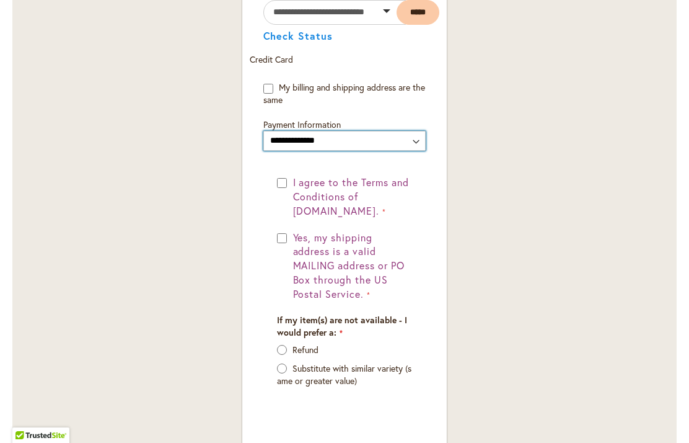
click at [413, 144] on select "**********" at bounding box center [344, 141] width 163 height 20
select select "**********"
click at [419, 143] on select "**********" at bounding box center [344, 141] width 163 height 20
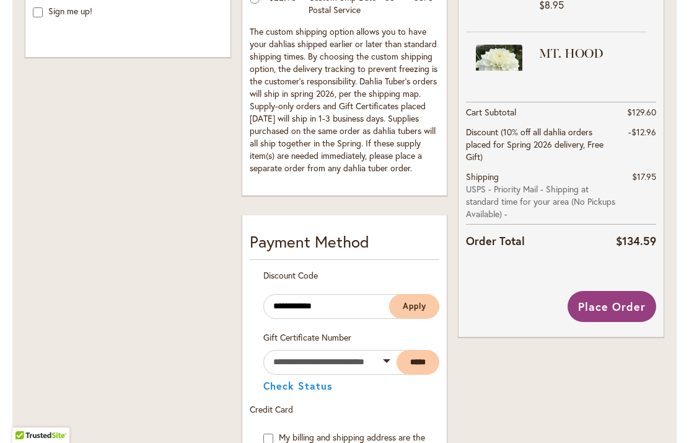
scroll to position [554, 0]
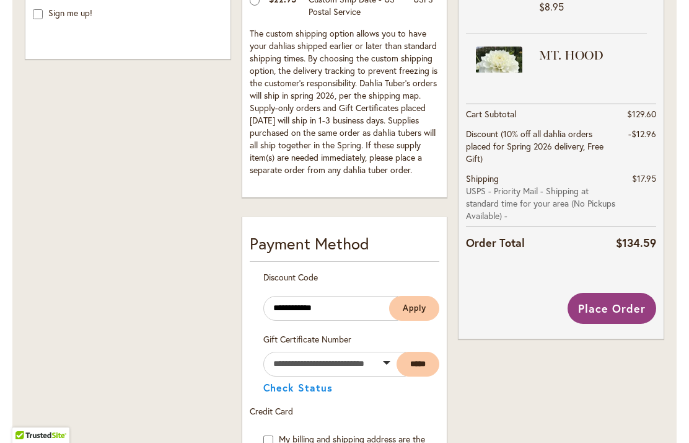
click at [612, 310] on span "Place Order" at bounding box center [612, 308] width 68 height 15
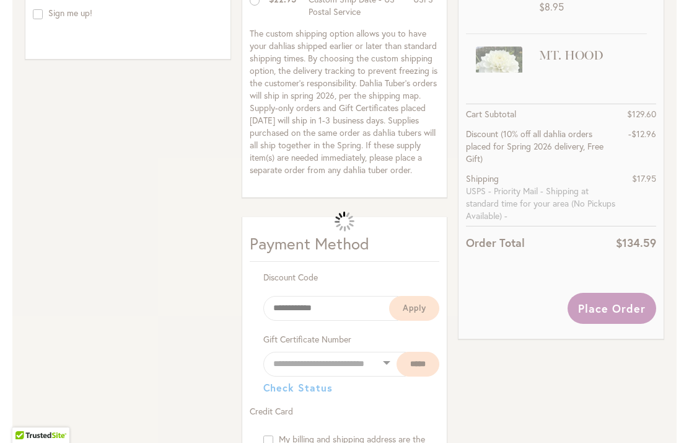
select select
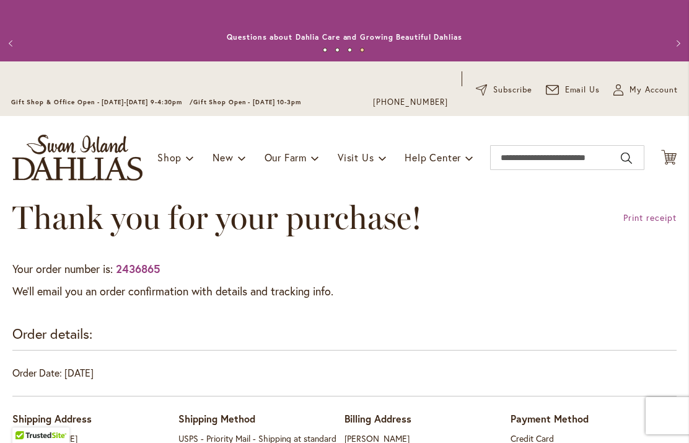
click at [637, 218] on link "Print receipt" at bounding box center [650, 217] width 53 height 12
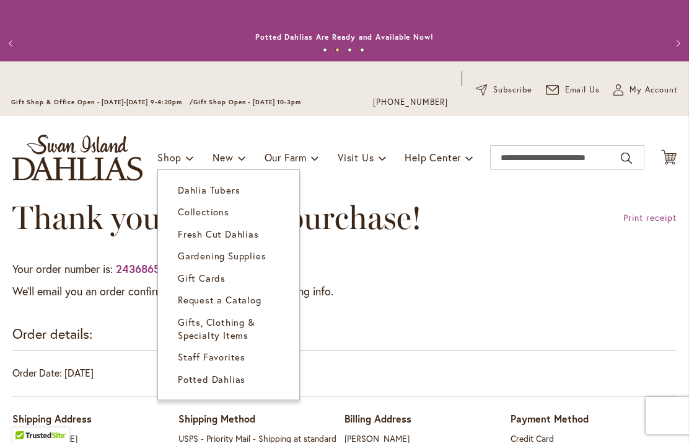
click at [227, 185] on span "Dahlia Tubers" at bounding box center [209, 189] width 62 height 12
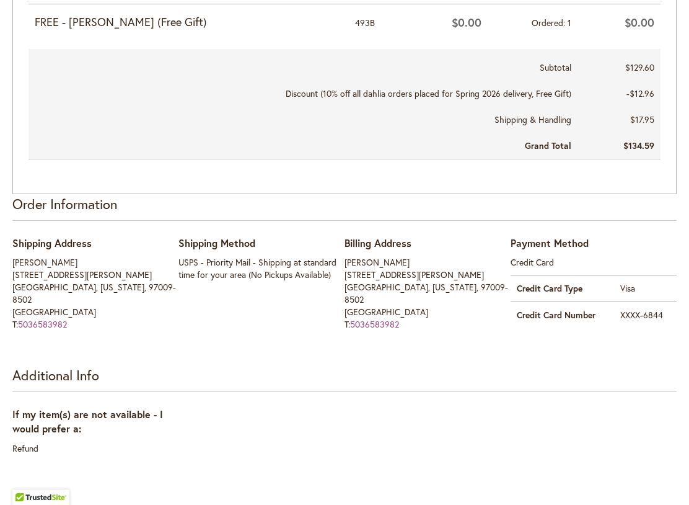
scroll to position [770, 0]
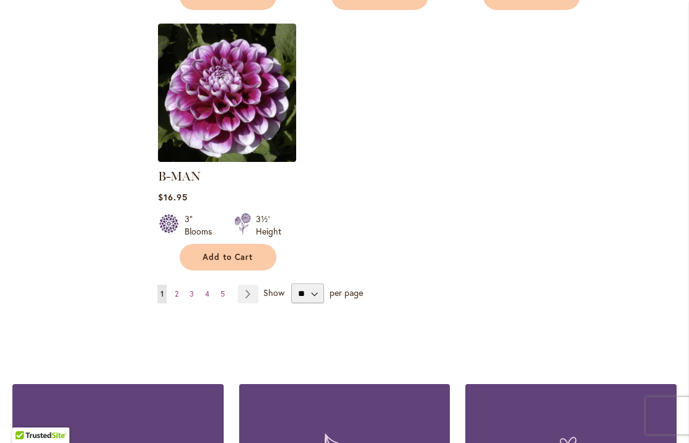
scroll to position [1652, 0]
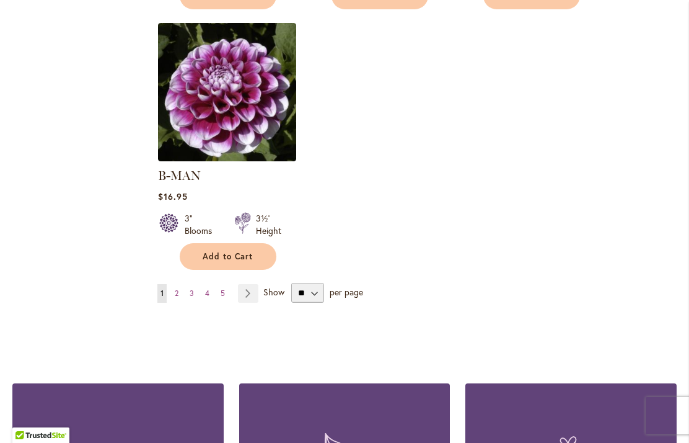
click at [182, 284] on link "Page 2" at bounding box center [177, 293] width 10 height 19
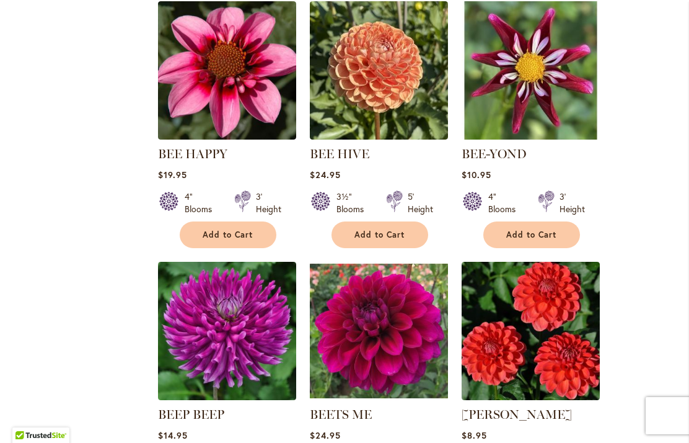
scroll to position [1142, 0]
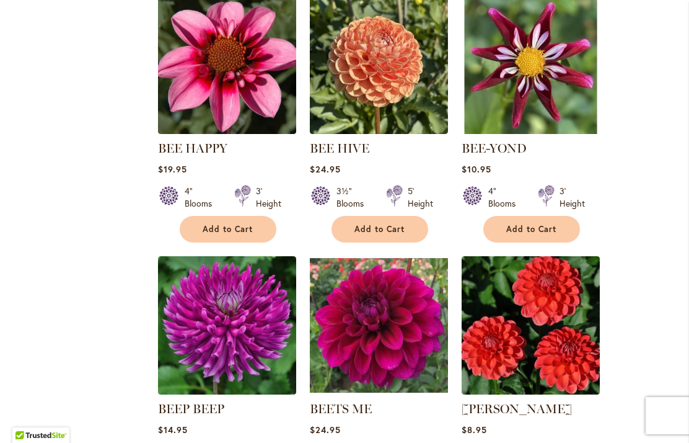
click at [537, 232] on span "Add to Cart" at bounding box center [531, 229] width 51 height 11
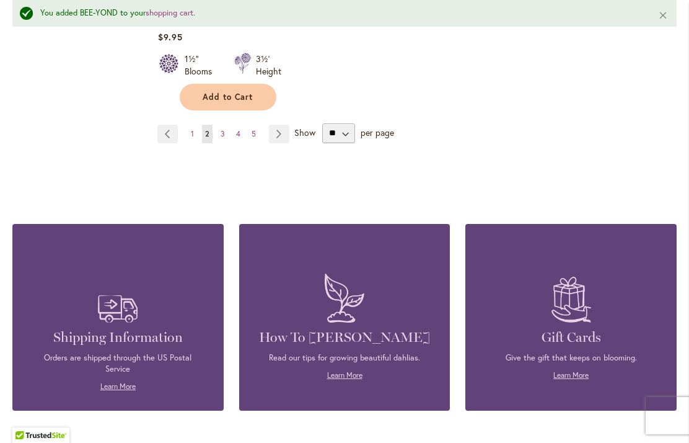
scroll to position [1844, 0]
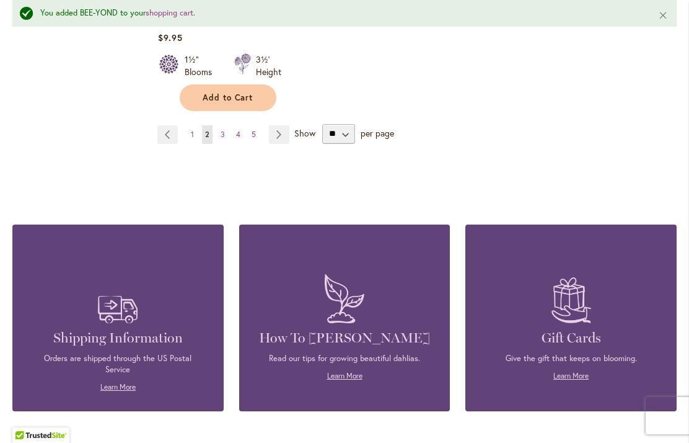
click at [256, 125] on link "Page 5" at bounding box center [254, 134] width 11 height 19
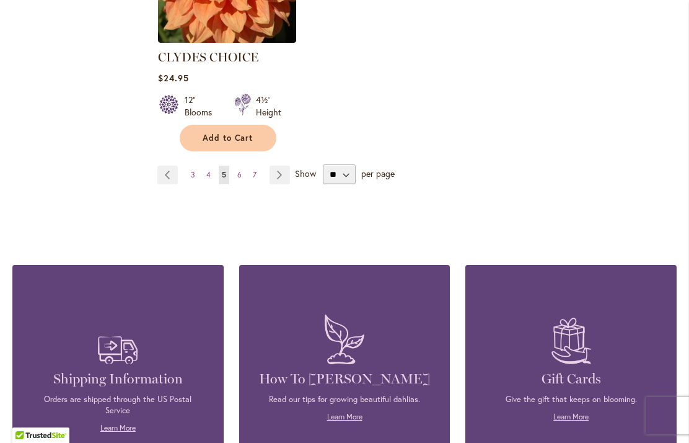
scroll to position [1789, 0]
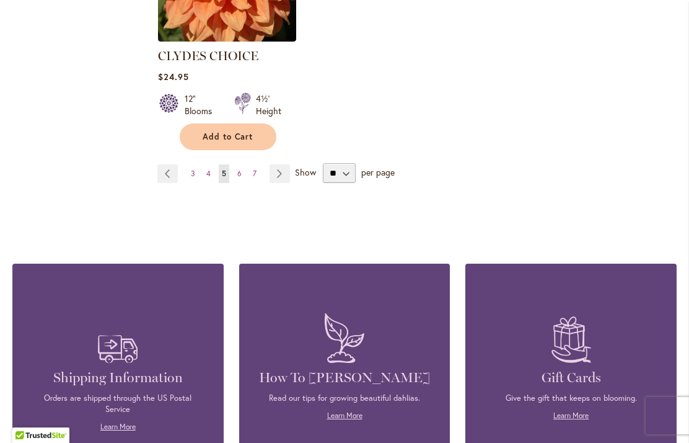
click at [255, 169] on span "7" at bounding box center [255, 173] width 4 height 9
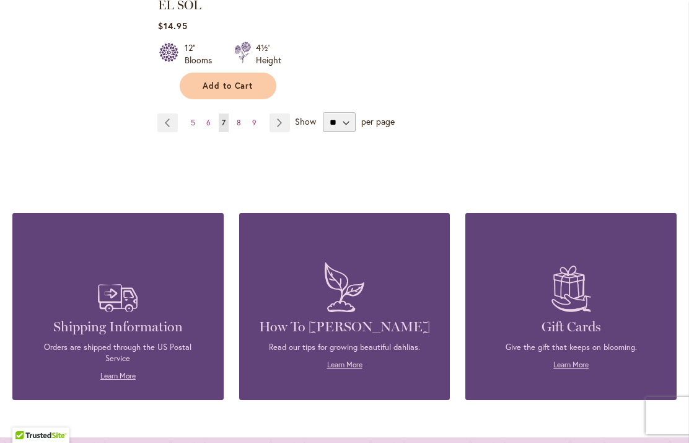
scroll to position [1825, 0]
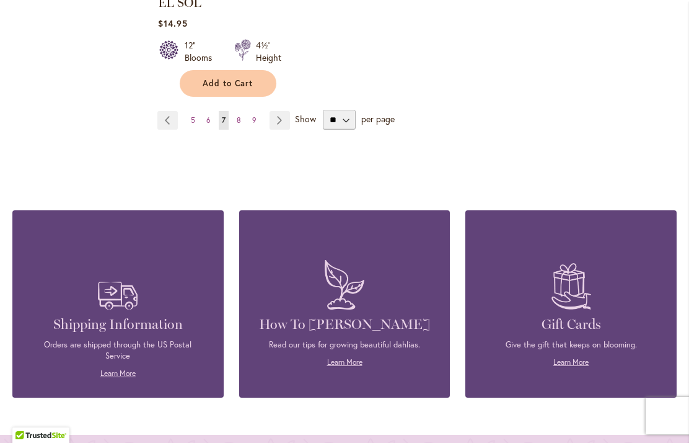
click at [253, 115] on span "9" at bounding box center [254, 119] width 4 height 9
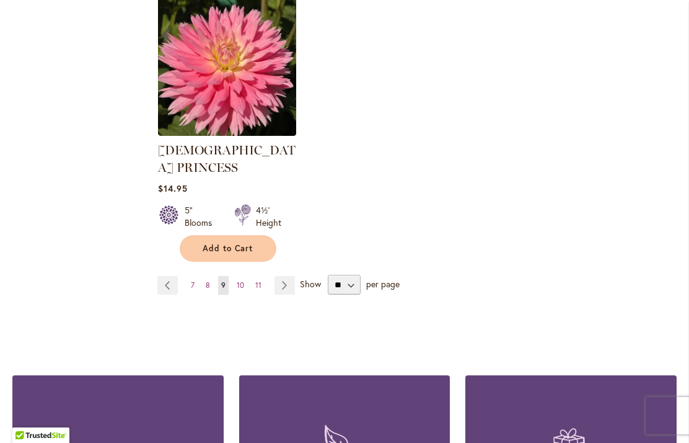
scroll to position [1732, 0]
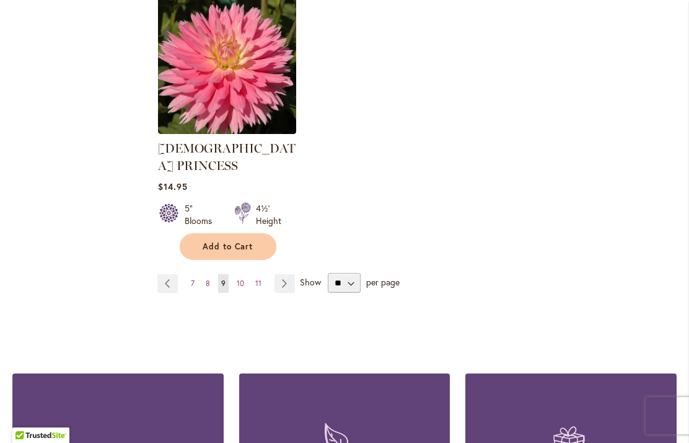
click at [259, 278] on span "11" at bounding box center [258, 282] width 6 height 9
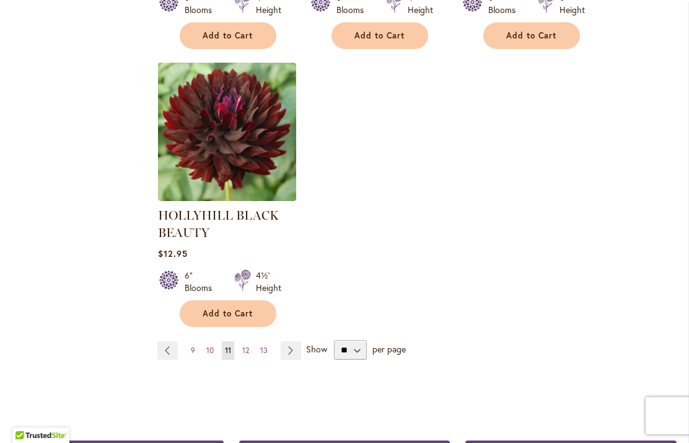
scroll to position [1646, 0]
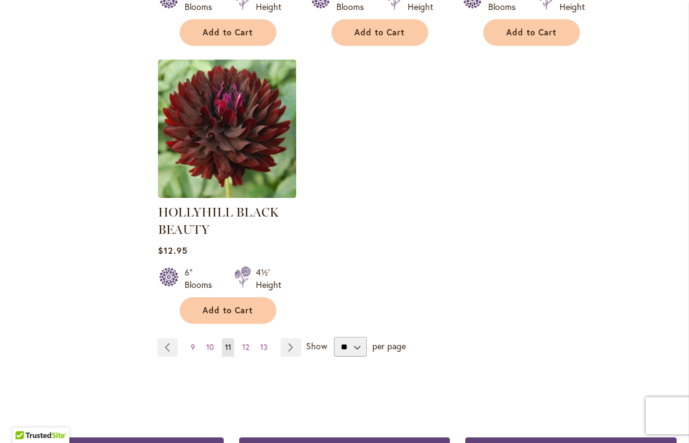
click at [249, 348] on span "12" at bounding box center [245, 346] width 7 height 9
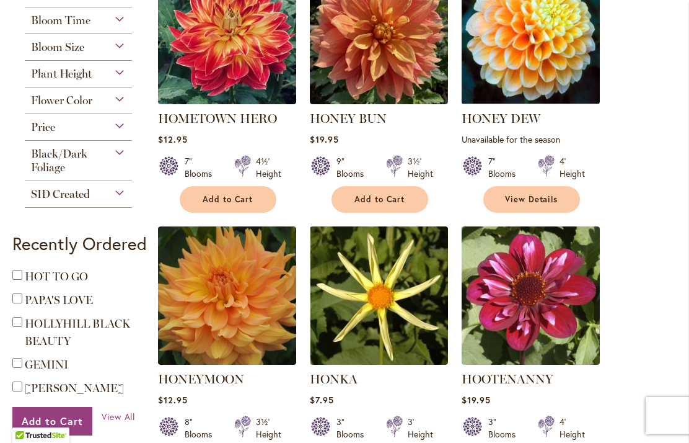
scroll to position [393, 0]
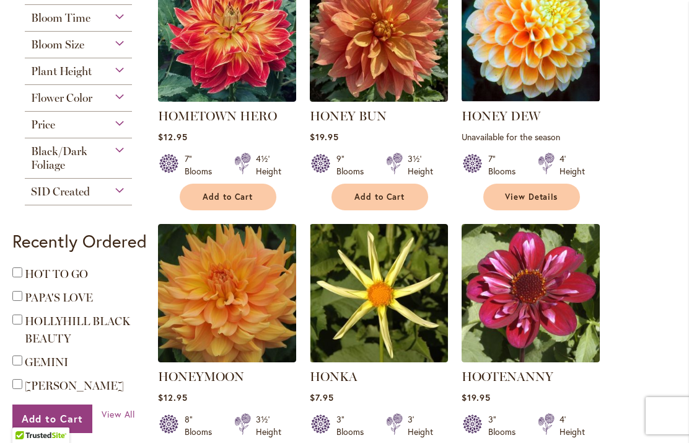
click at [388, 196] on span "Add to Cart" at bounding box center [380, 197] width 51 height 11
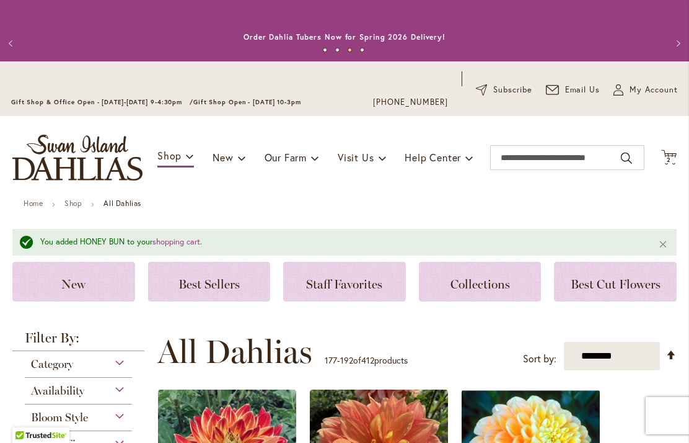
scroll to position [0, 0]
click at [675, 153] on icon at bounding box center [668, 156] width 15 height 15
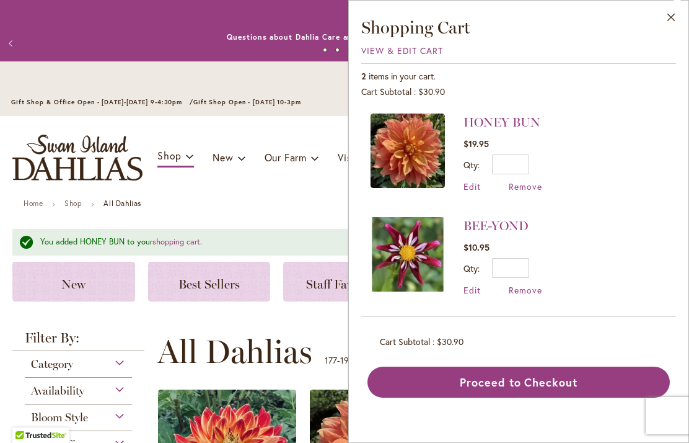
click at [523, 383] on button "Proceed to Checkout" at bounding box center [519, 381] width 302 height 31
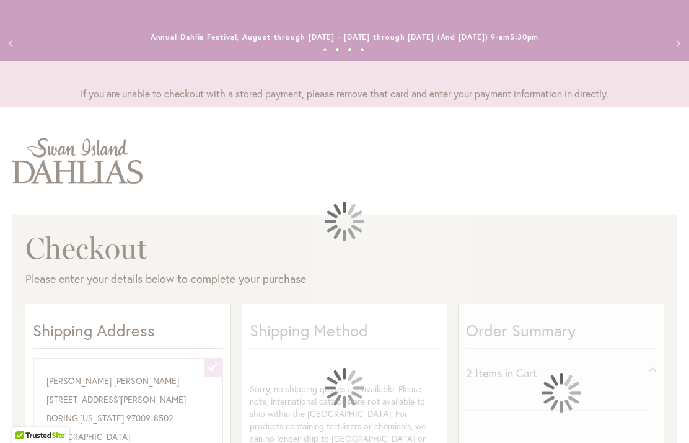
select select "**********"
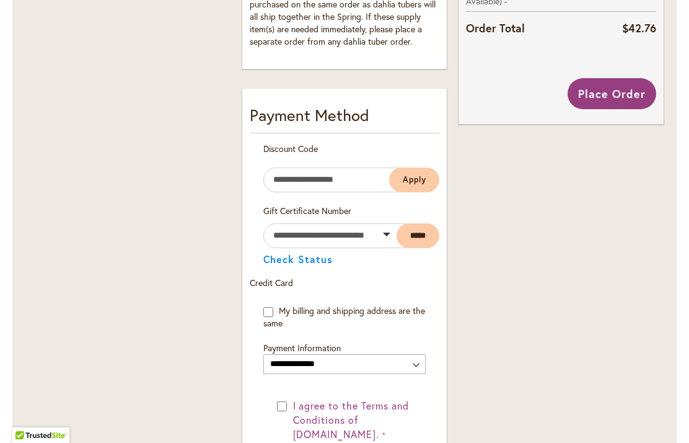
scroll to position [684, 0]
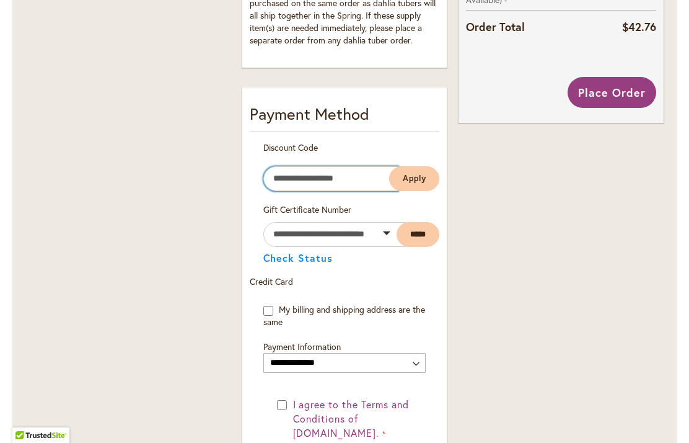
click at [346, 178] on input "Enter discount code" at bounding box center [330, 178] width 135 height 25
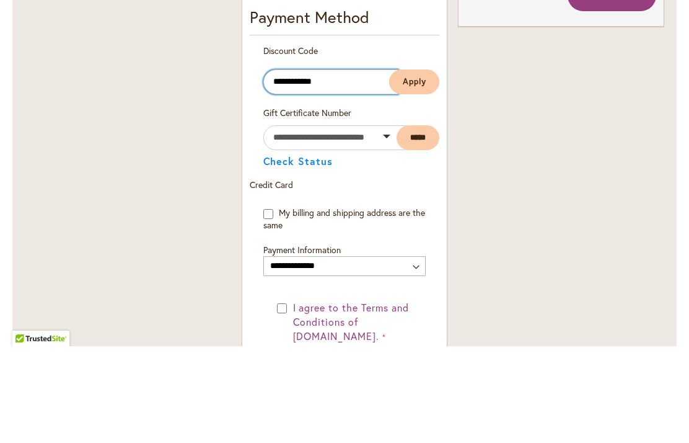
type input "**********"
click at [412, 173] on span "Apply" at bounding box center [415, 178] width 24 height 11
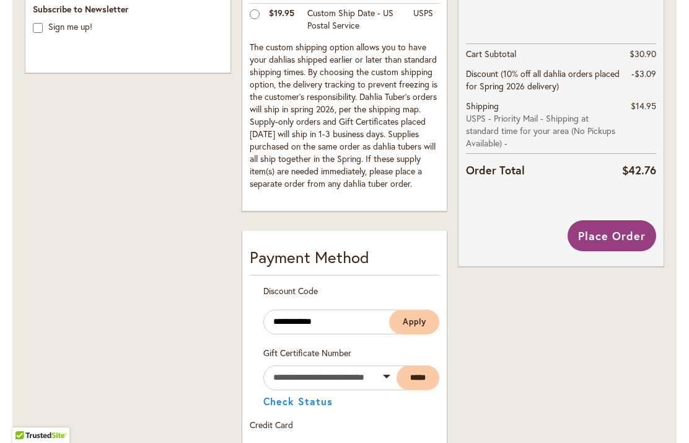
scroll to position [537, 0]
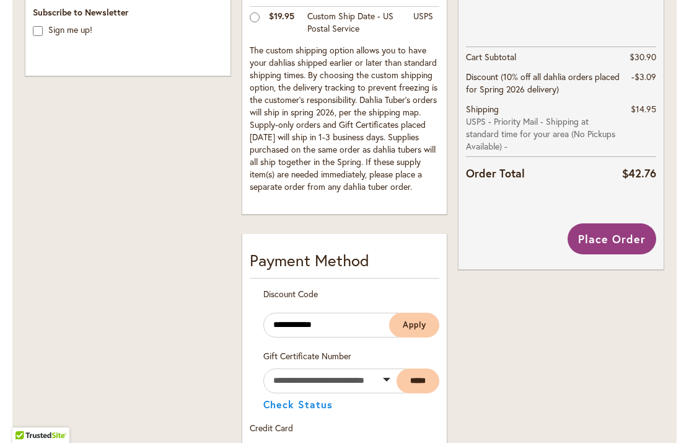
click at [603, 236] on span "Place Order" at bounding box center [612, 238] width 68 height 15
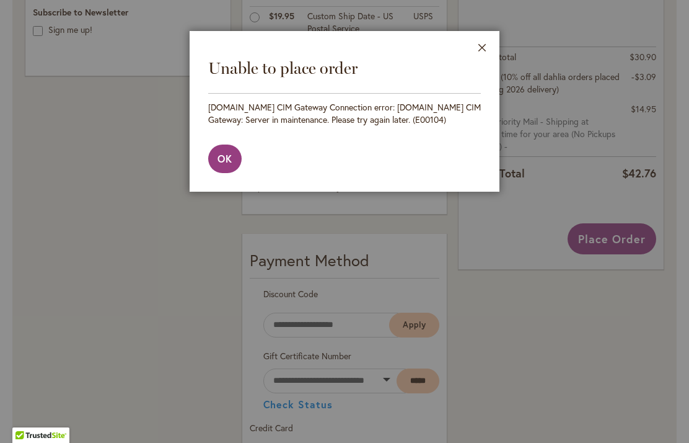
click at [480, 37] on button "Close" at bounding box center [482, 50] width 34 height 39
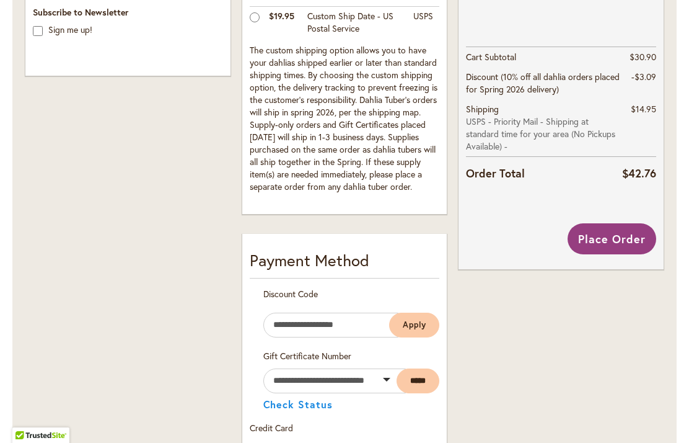
click at [621, 238] on span "Place Order" at bounding box center [612, 238] width 68 height 15
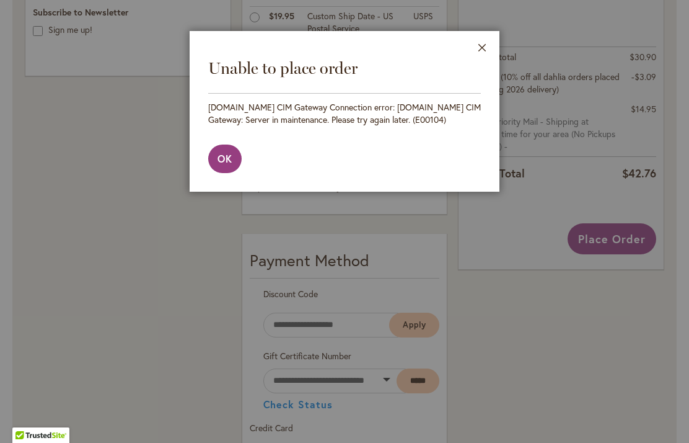
click at [227, 161] on span "OK" at bounding box center [225, 158] width 15 height 13
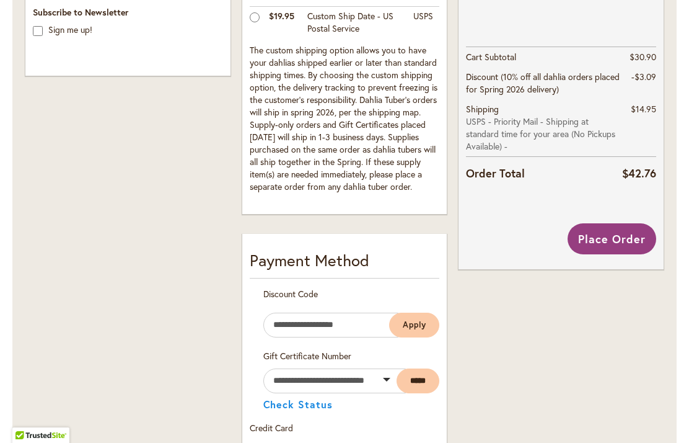
click at [614, 236] on span "Place Order" at bounding box center [612, 238] width 68 height 15
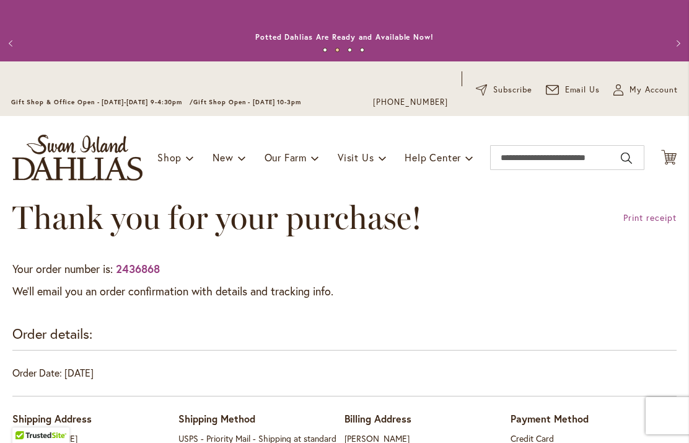
click at [646, 223] on link "Print receipt" at bounding box center [650, 217] width 53 height 12
